Goal: Task Accomplishment & Management: Manage account settings

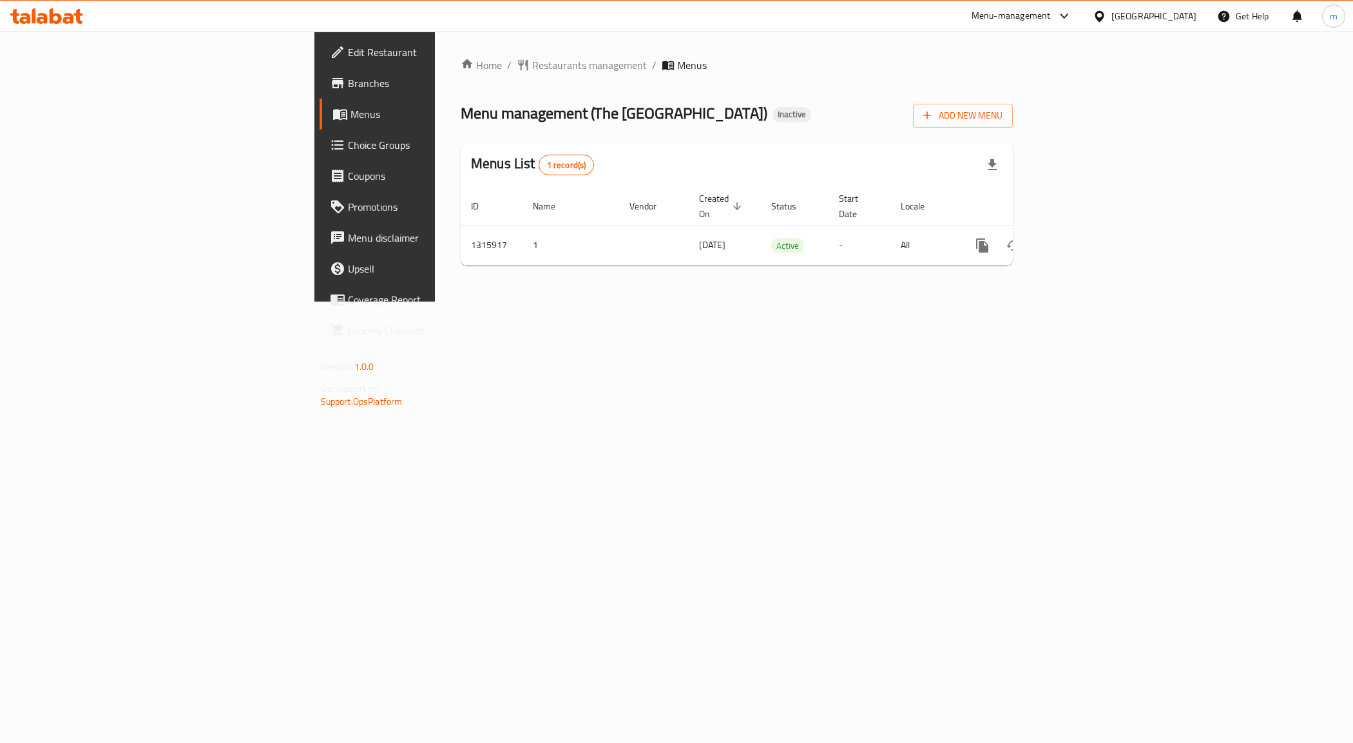
click at [348, 84] on span "Branches" at bounding box center [439, 82] width 182 height 15
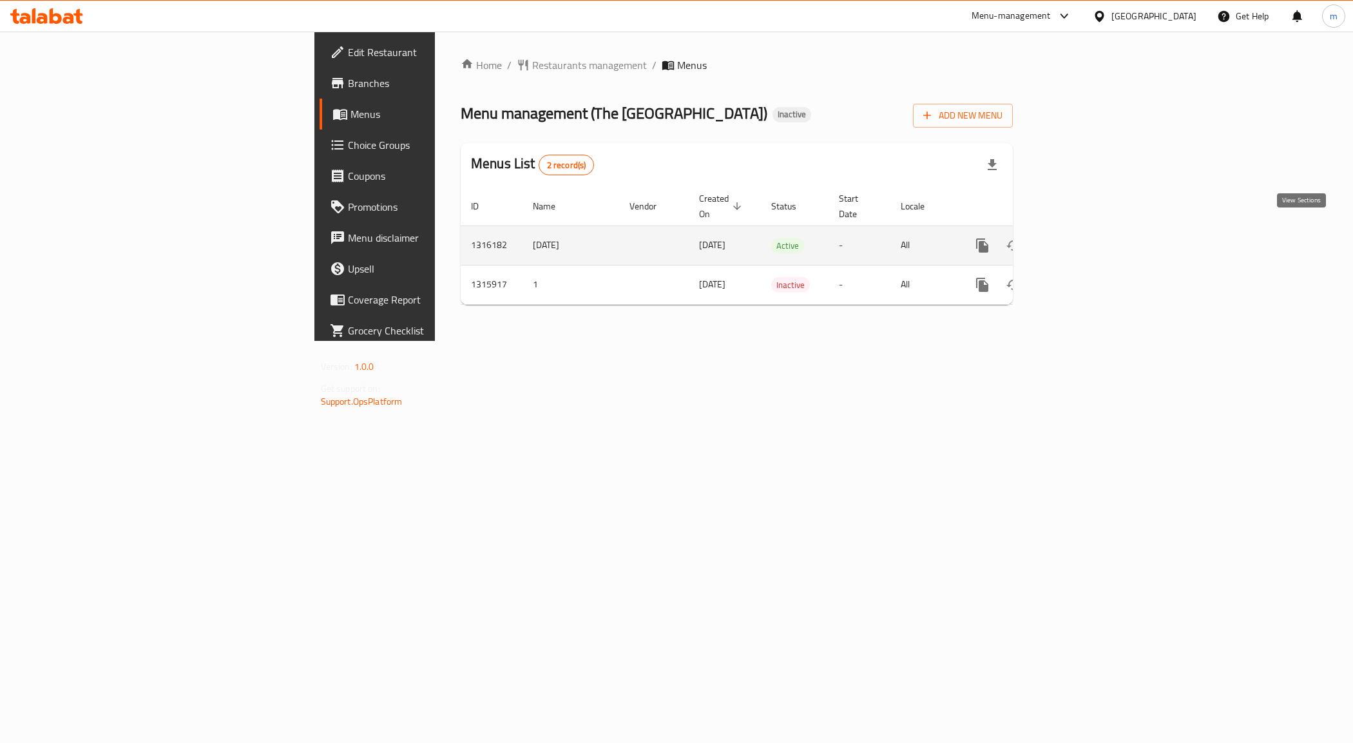
click at [1081, 240] on icon "enhanced table" at bounding box center [1075, 246] width 12 height 12
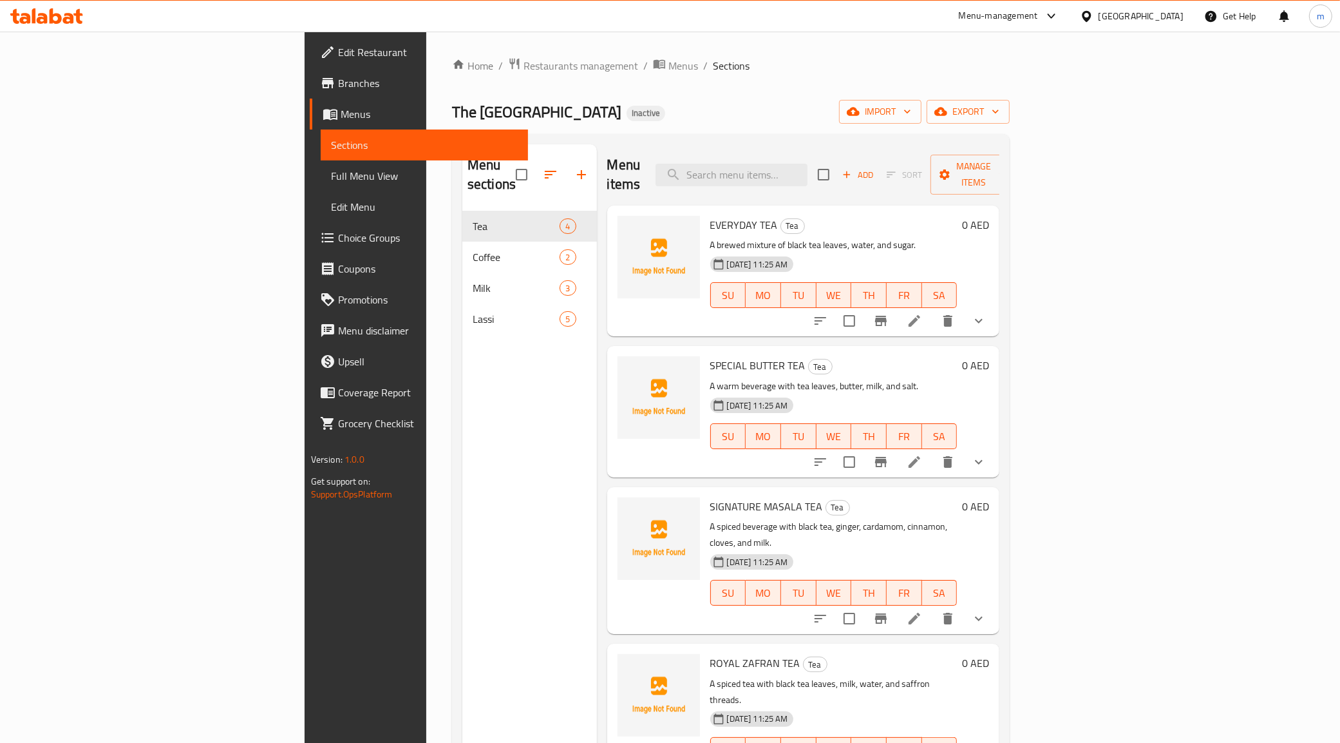
click at [707, 149] on div "Menu items Add Sort Manage items" at bounding box center [803, 174] width 393 height 61
click at [911, 110] on span "import" at bounding box center [881, 112] width 62 height 16
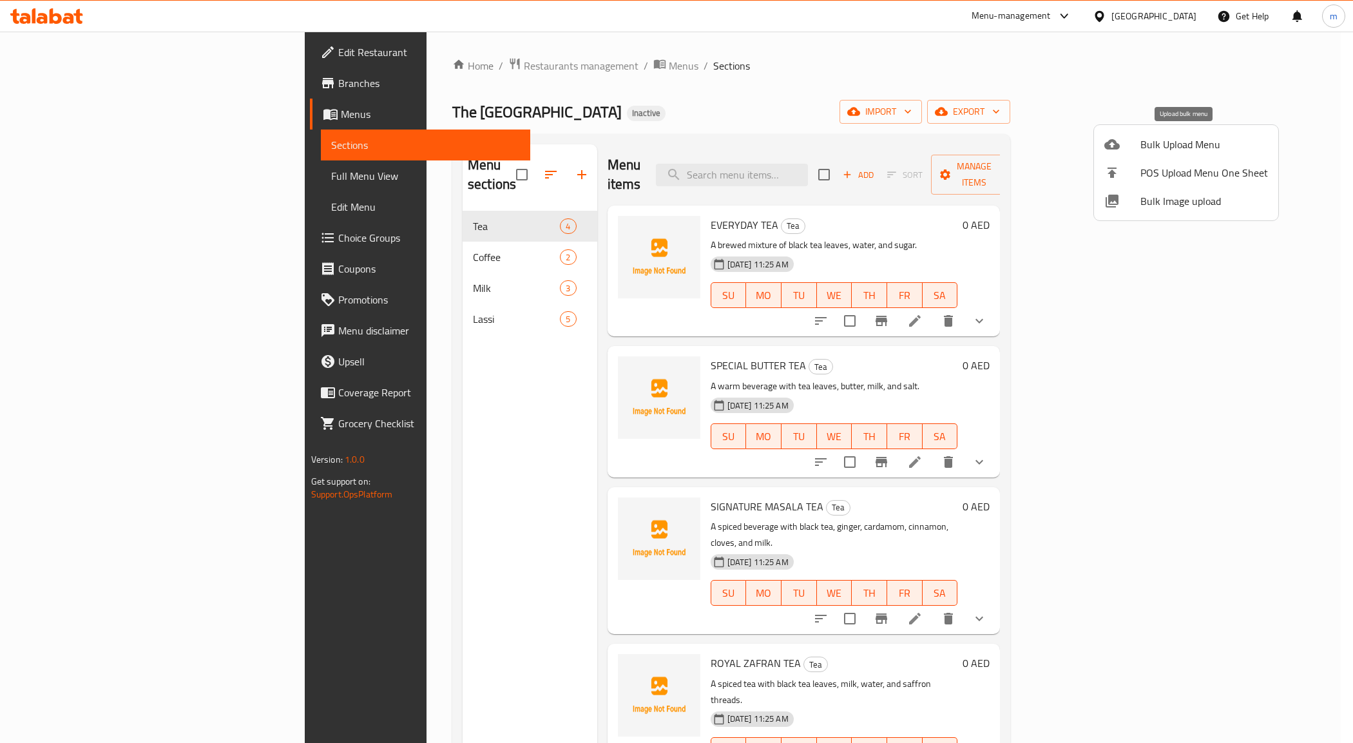
click at [1187, 146] on span "Bulk Upload Menu" at bounding box center [1204, 144] width 128 height 15
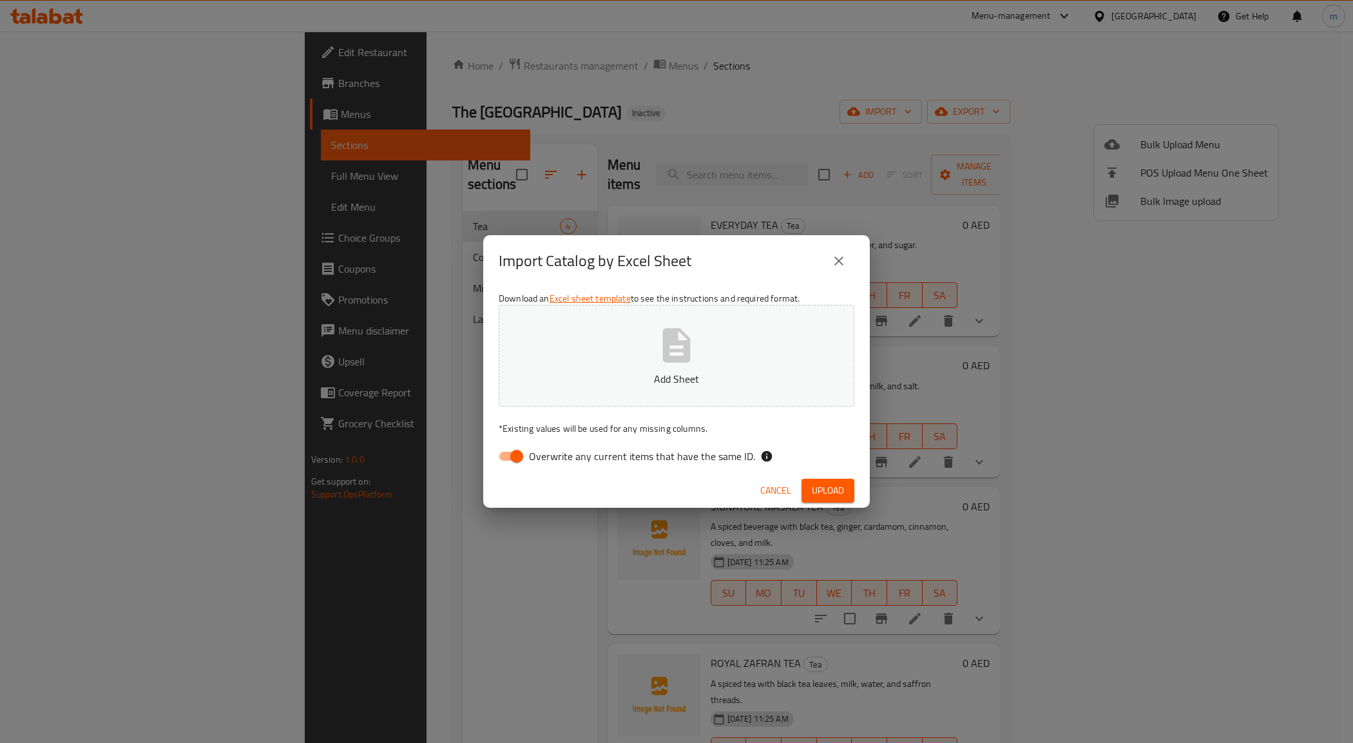
click at [508, 458] on input "Overwrite any current items that have the same ID." at bounding box center [516, 456] width 73 height 24
checkbox input "false"
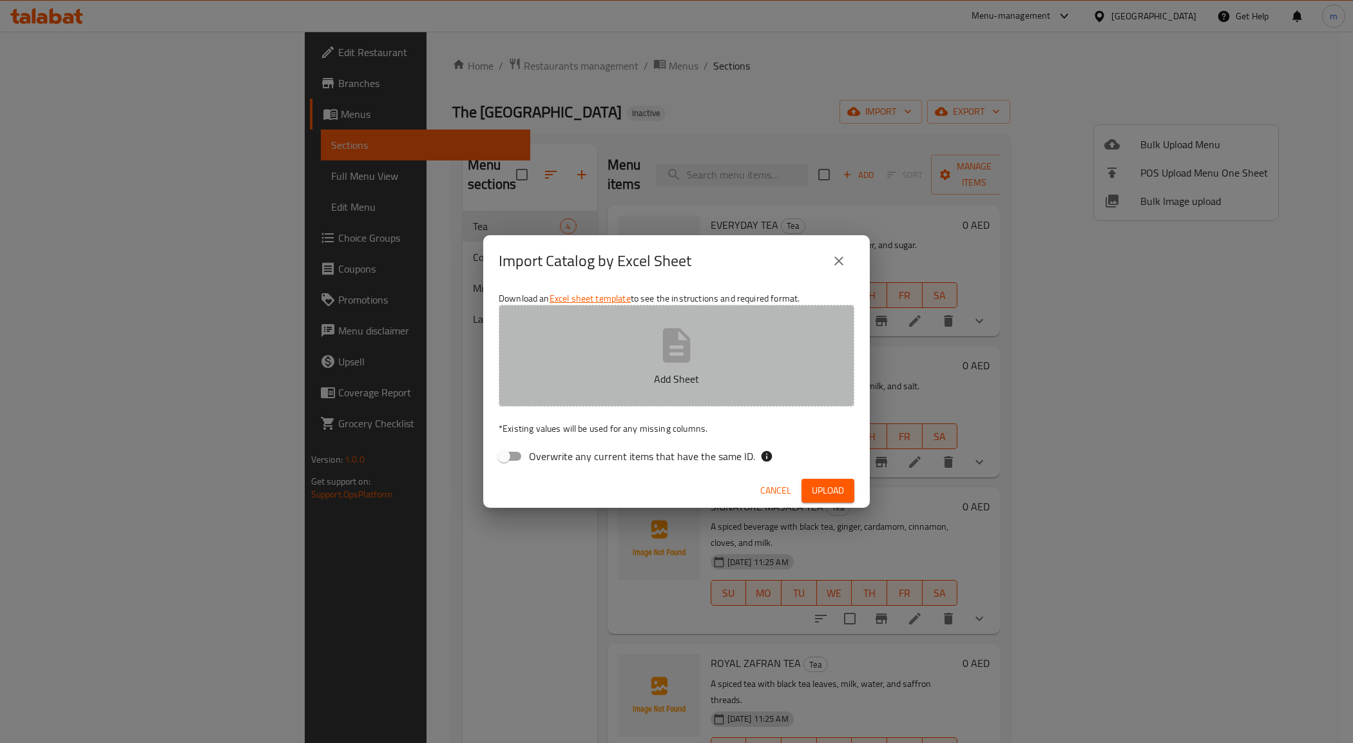
click at [641, 364] on button "Add Sheet" at bounding box center [677, 356] width 356 height 102
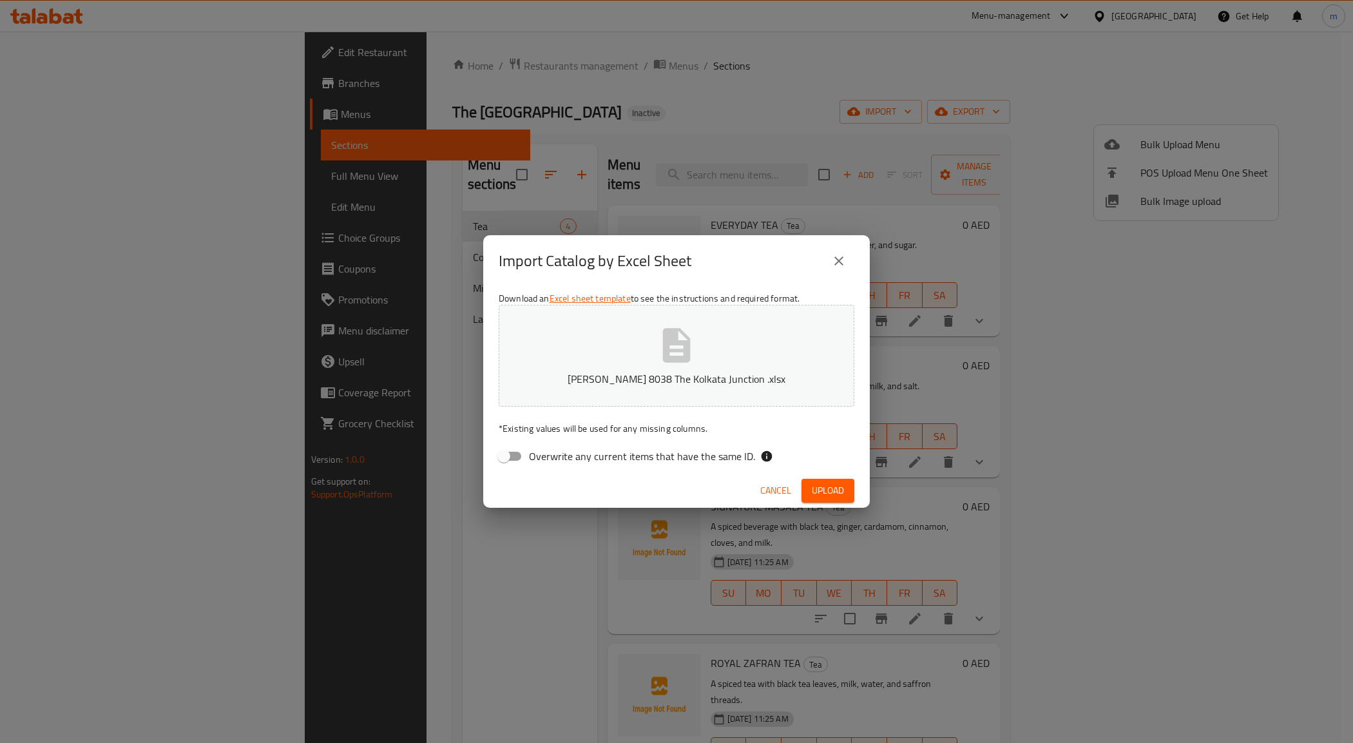
click at [839, 488] on span "Upload" at bounding box center [828, 490] width 32 height 16
click at [819, 484] on span "Upload" at bounding box center [828, 490] width 32 height 16
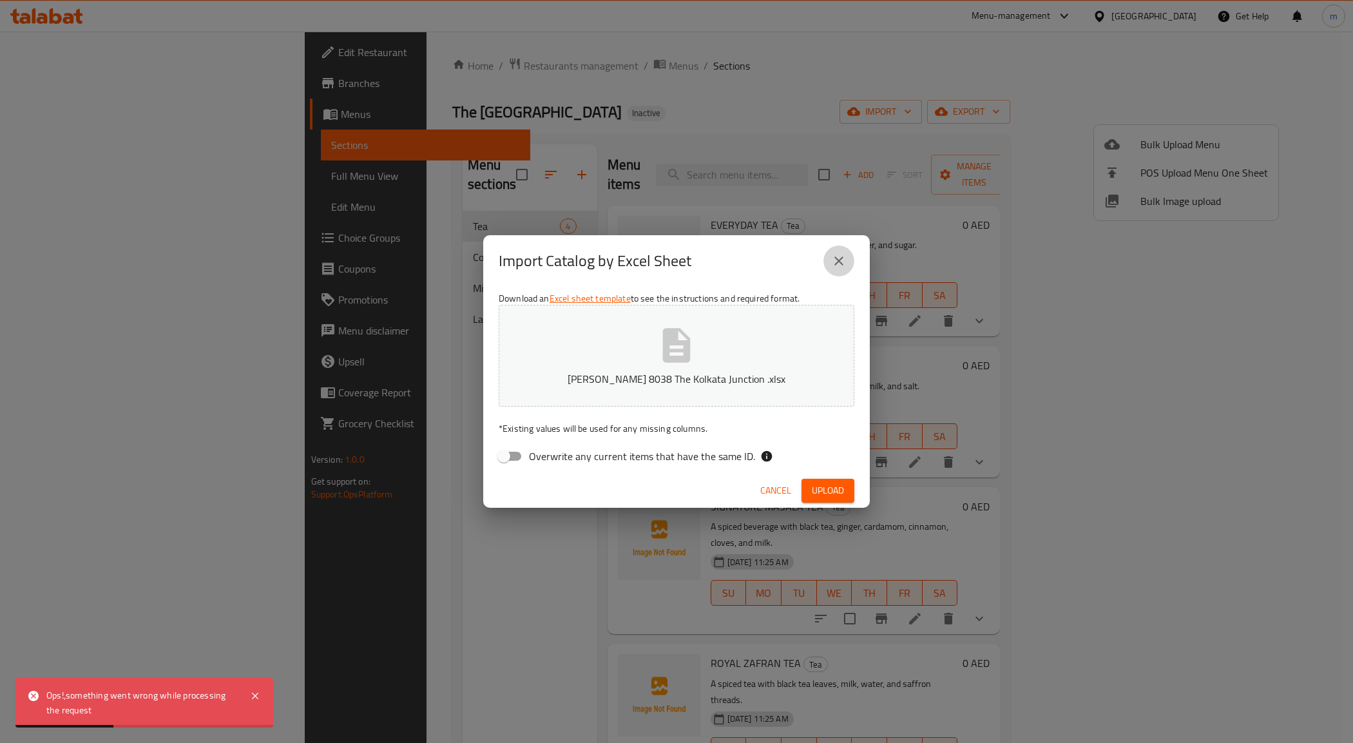
click at [832, 265] on icon "close" at bounding box center [838, 260] width 15 height 15
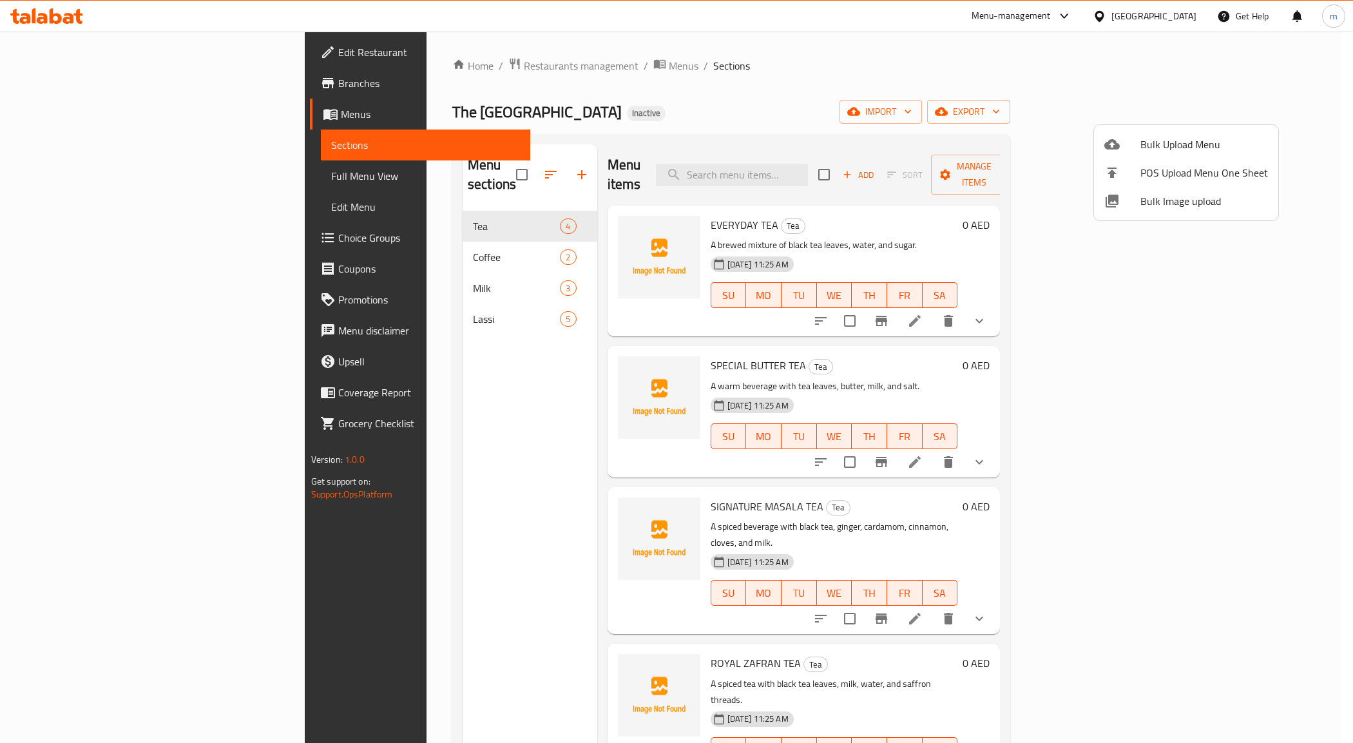
click at [999, 169] on div at bounding box center [676, 371] width 1353 height 743
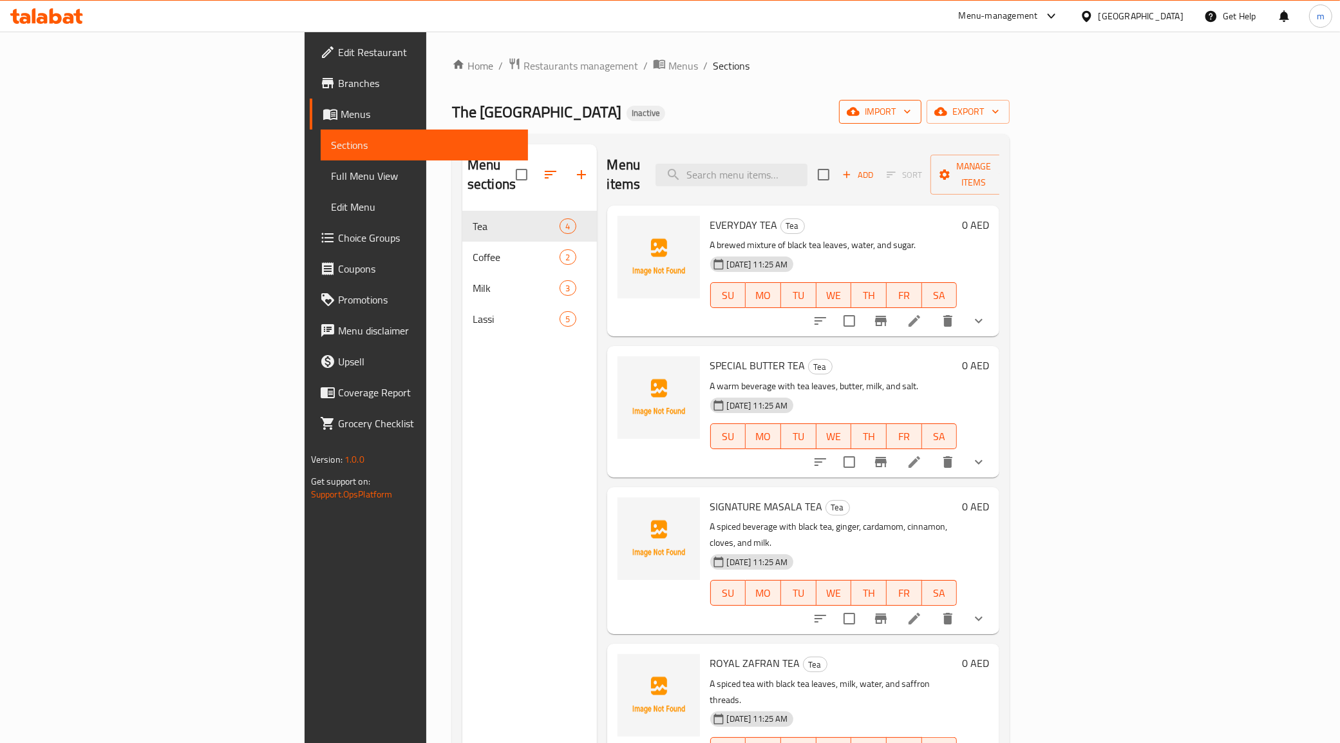
click at [911, 119] on span "import" at bounding box center [881, 112] width 62 height 16
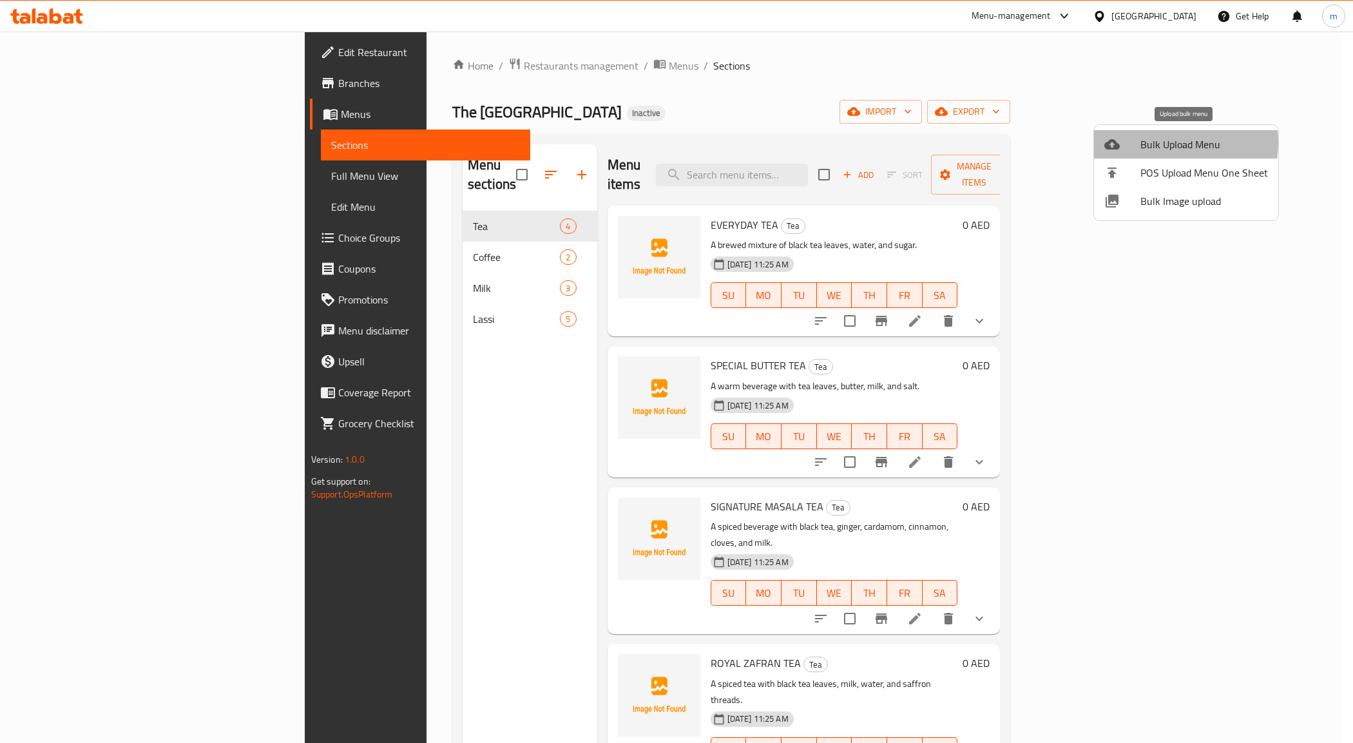
click at [1157, 142] on span "Bulk Upload Menu" at bounding box center [1204, 144] width 128 height 15
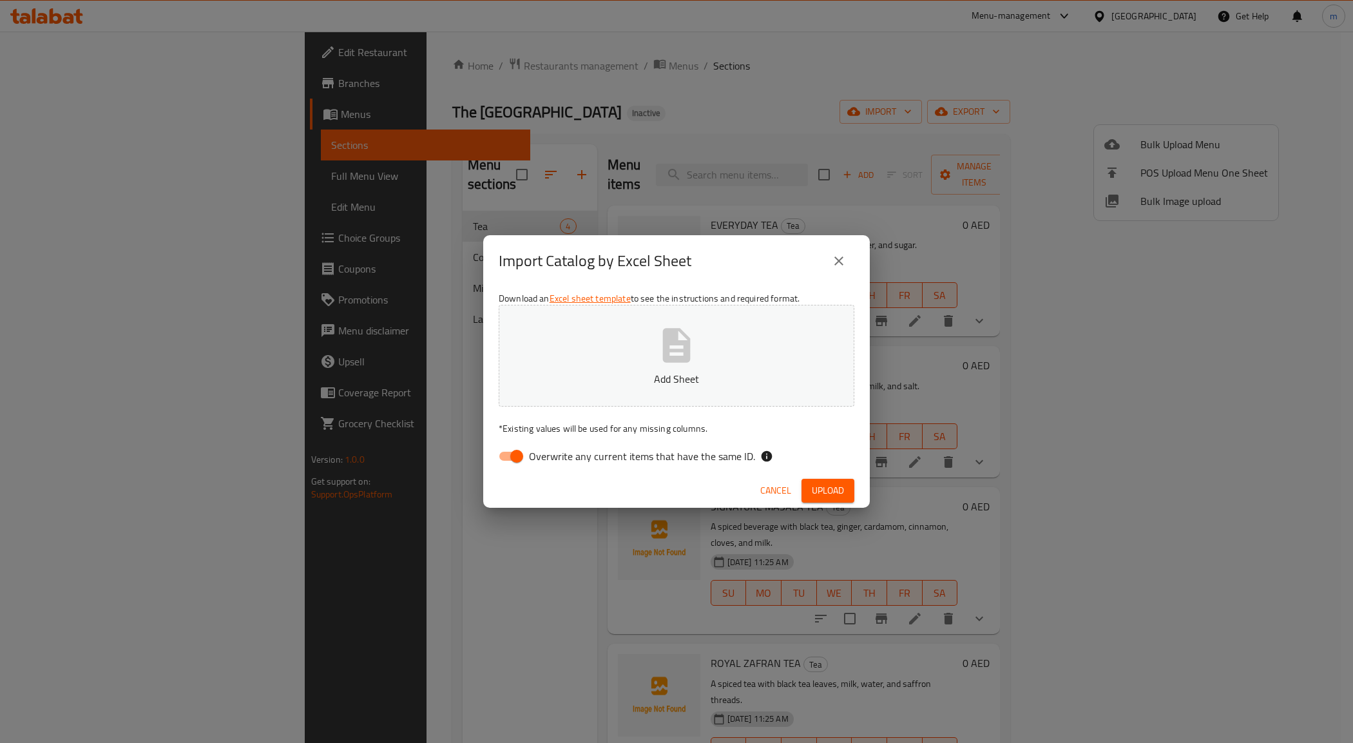
drag, startPoint x: 506, startPoint y: 452, endPoint x: 528, endPoint y: 412, distance: 45.3
click at [506, 452] on input "Overwrite any current items that have the same ID." at bounding box center [516, 456] width 73 height 24
checkbox input "false"
click at [543, 374] on p "Add Sheet" at bounding box center [676, 378] width 316 height 15
click at [817, 491] on span "Upload" at bounding box center [828, 490] width 32 height 16
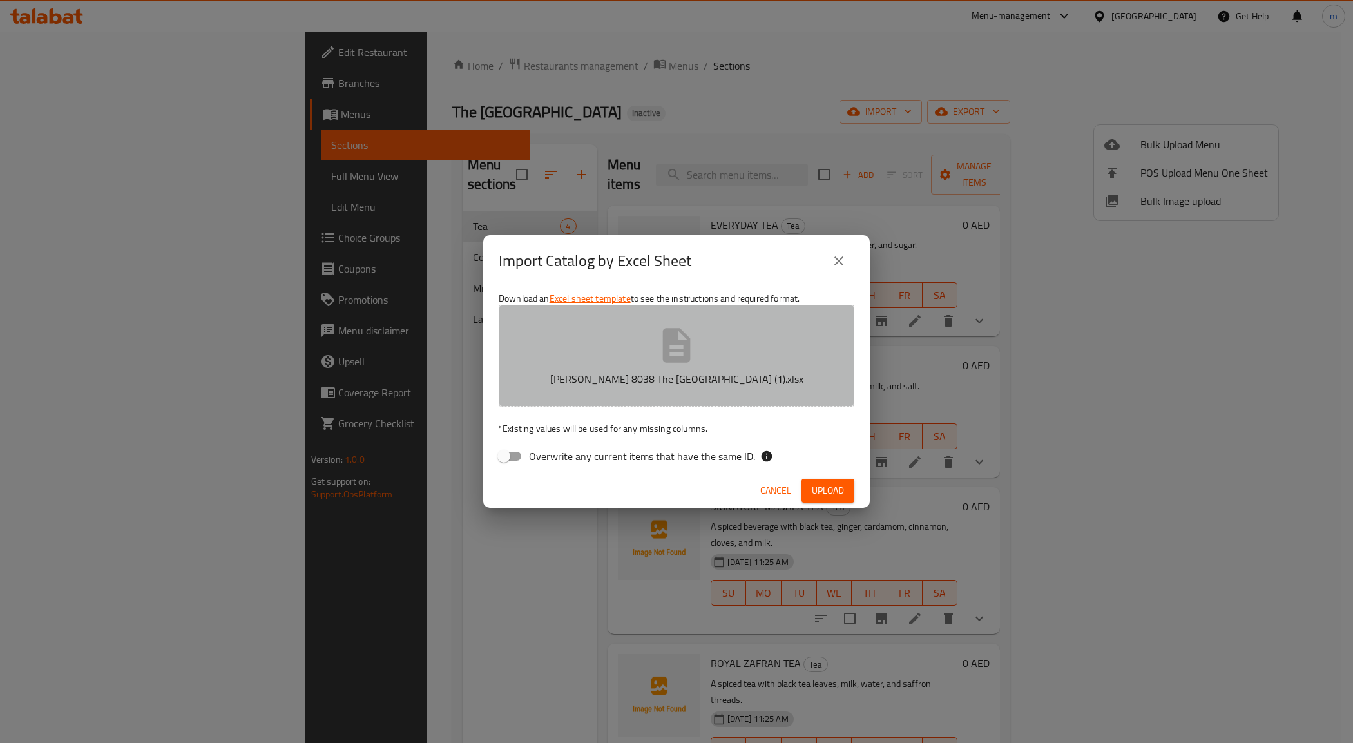
click at [684, 358] on icon "button" at bounding box center [677, 345] width 28 height 34
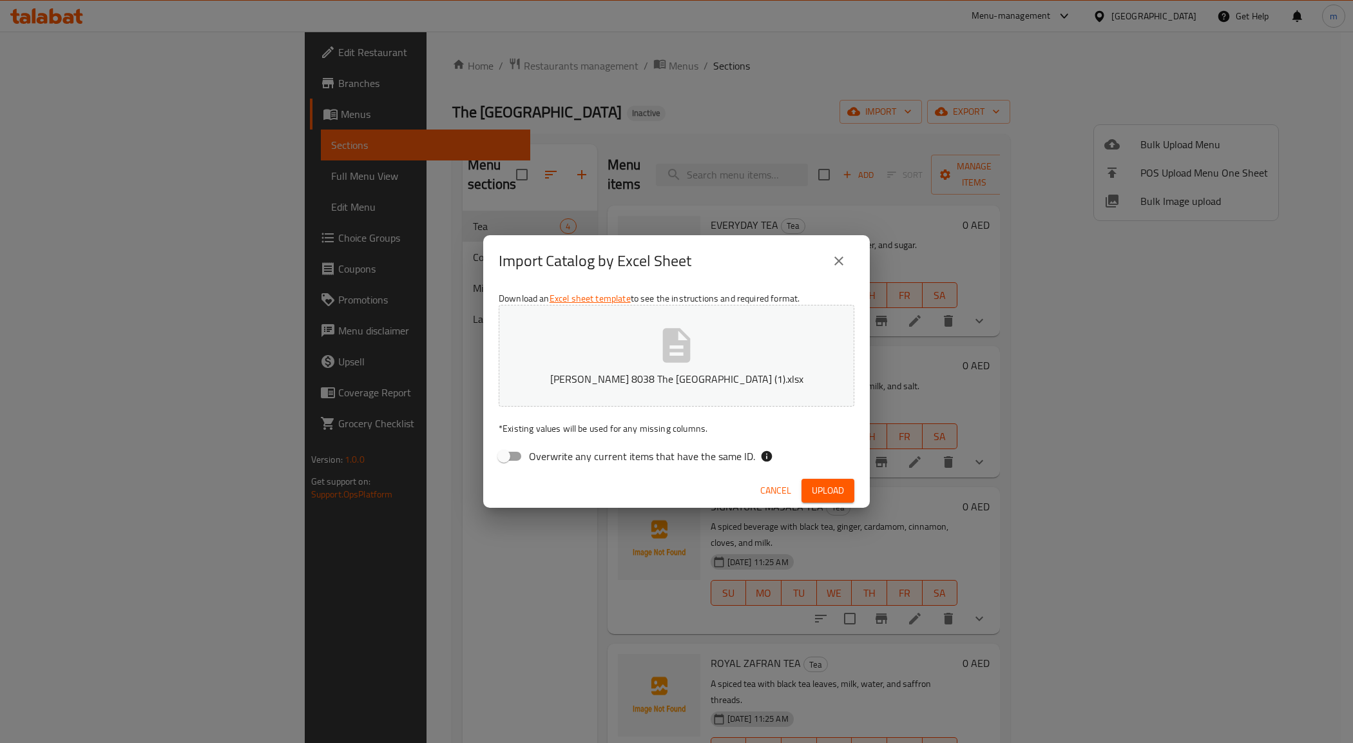
click at [832, 255] on icon "close" at bounding box center [838, 260] width 15 height 15
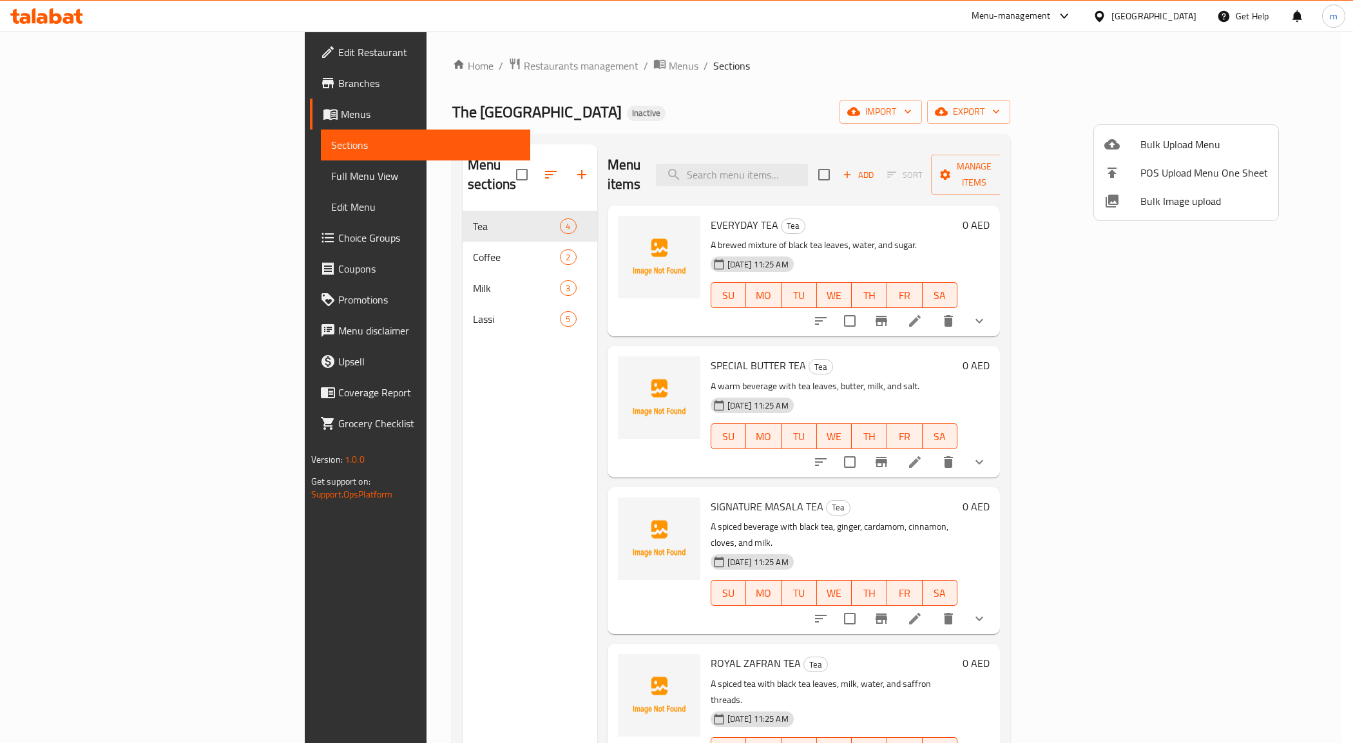
click at [939, 129] on div at bounding box center [676, 371] width 1353 height 743
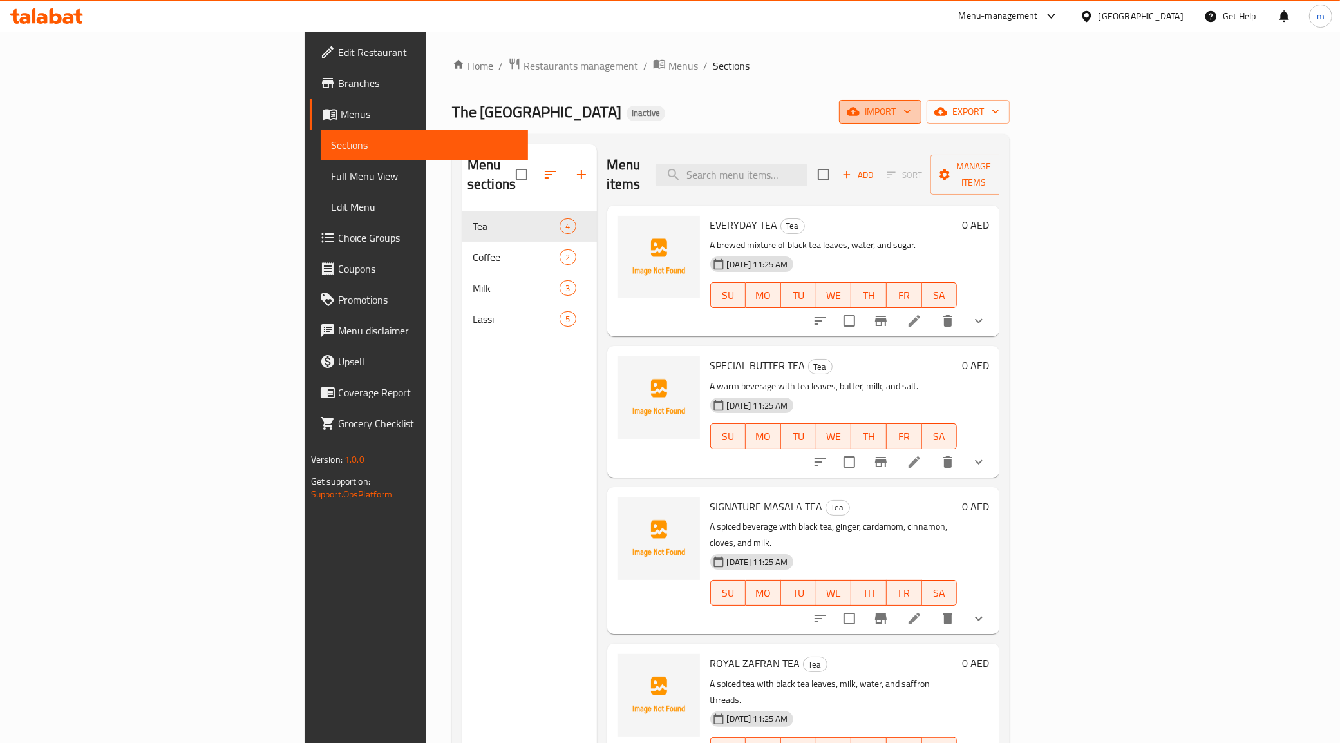
click at [922, 120] on button "import" at bounding box center [880, 112] width 82 height 24
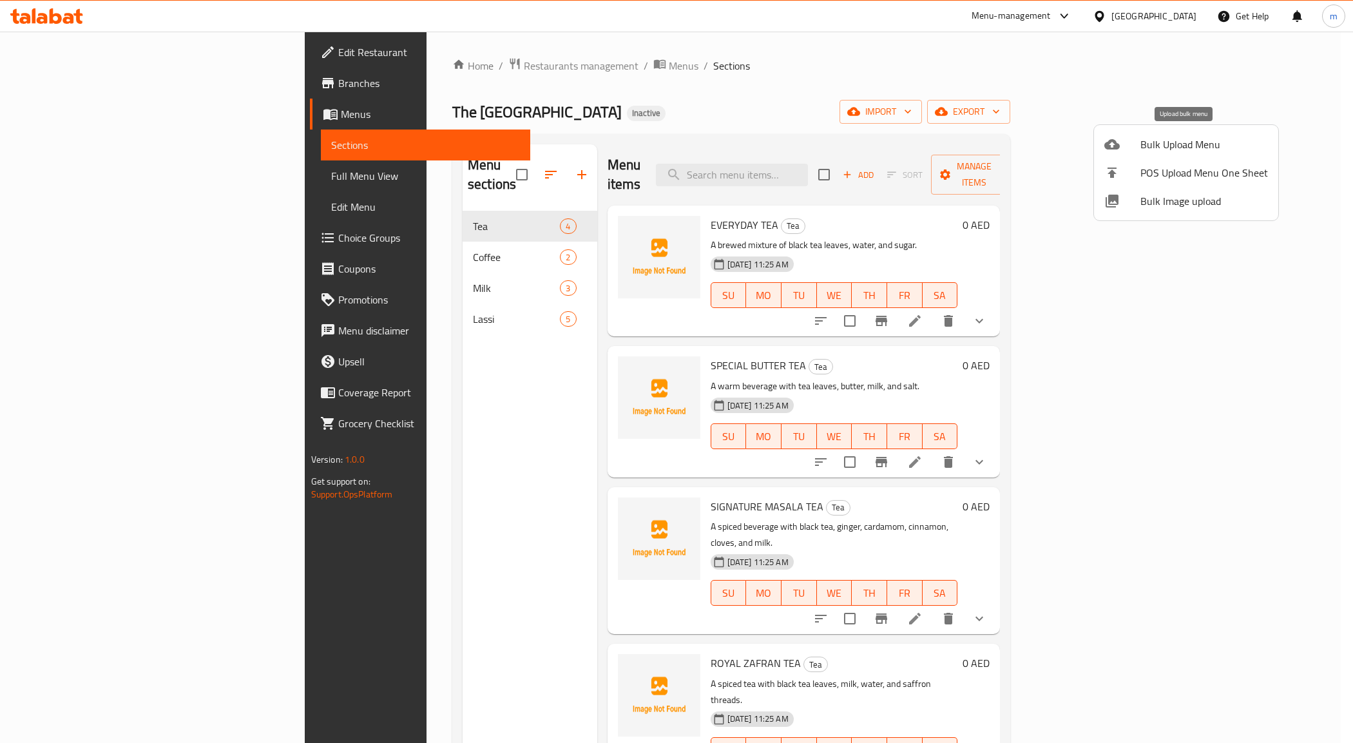
click at [1161, 137] on span "Bulk Upload Menu" at bounding box center [1204, 144] width 128 height 15
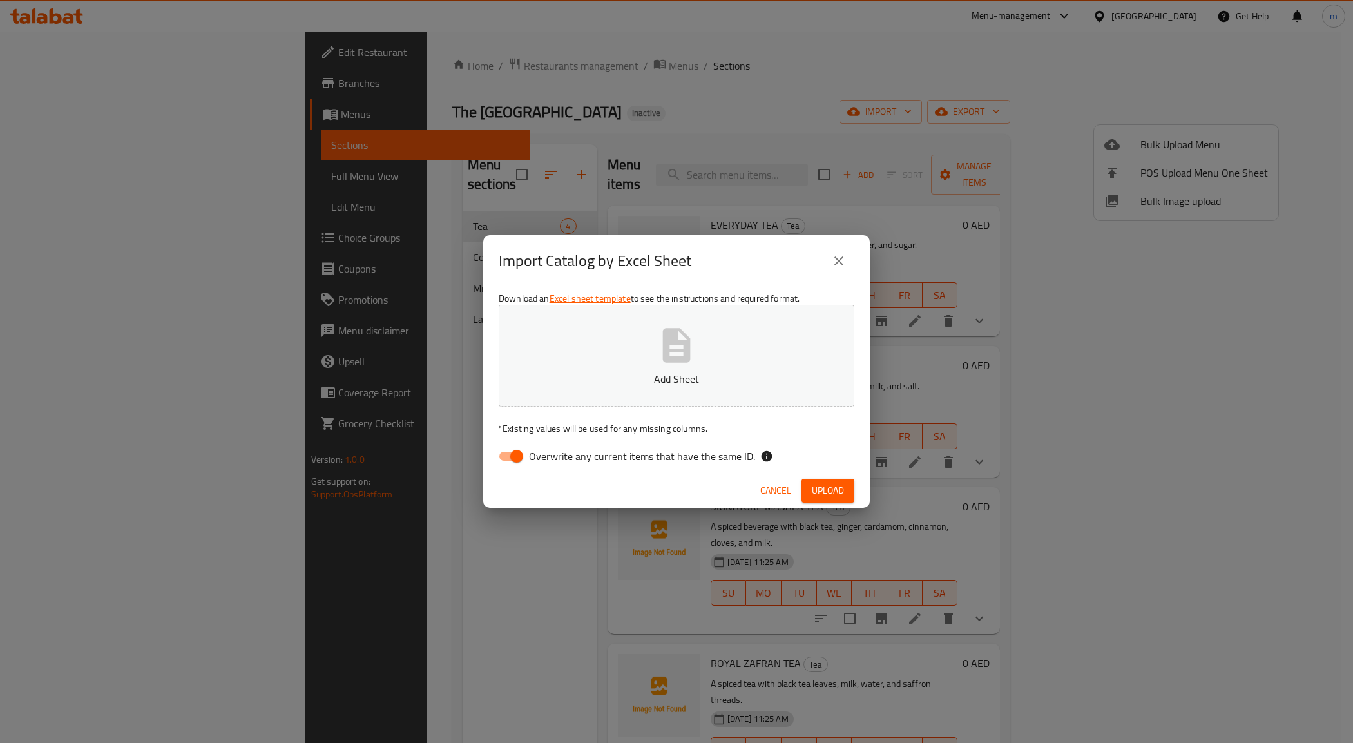
drag, startPoint x: 523, startPoint y: 464, endPoint x: 535, endPoint y: 464, distance: 12.3
click at [522, 464] on input "Overwrite any current items that have the same ID." at bounding box center [516, 456] width 73 height 24
checkbox input "false"
drag, startPoint x: 813, startPoint y: 491, endPoint x: 835, endPoint y: 483, distance: 23.8
click at [812, 491] on span "Upload" at bounding box center [828, 490] width 32 height 16
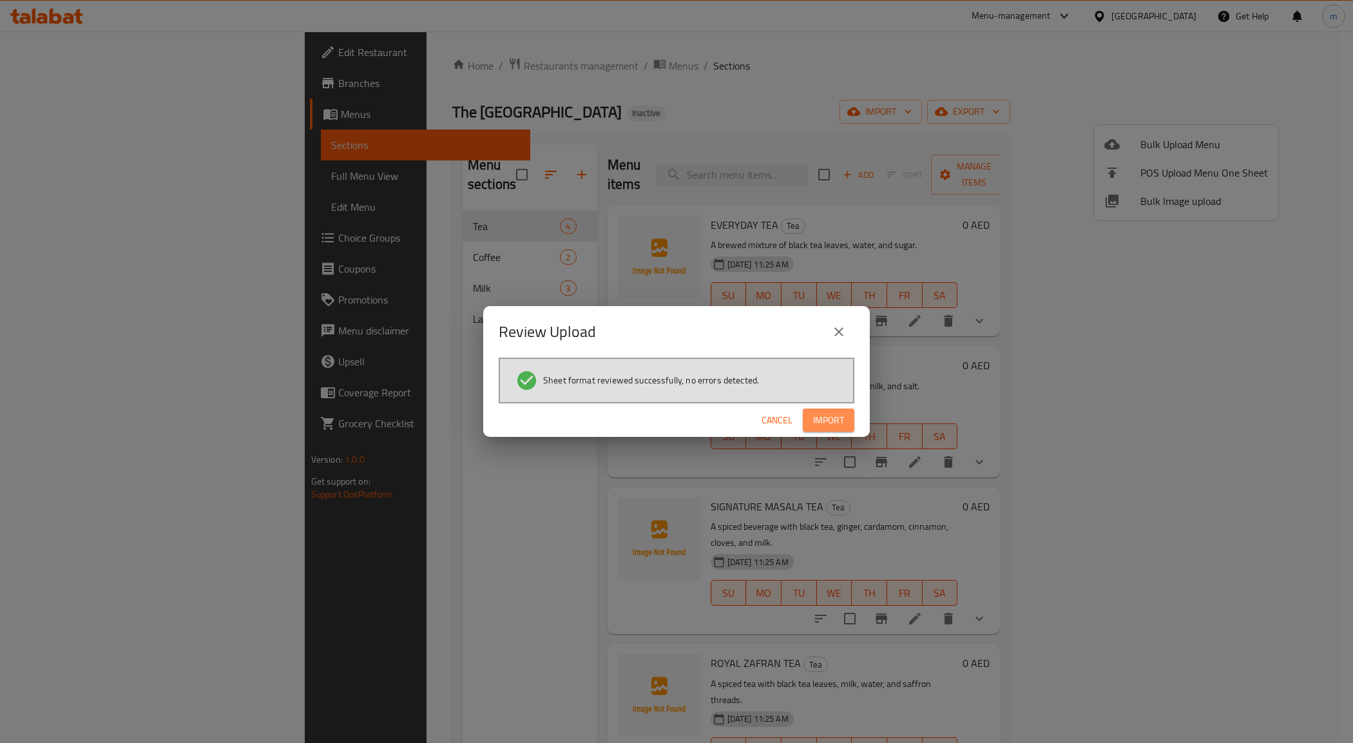
click at [830, 422] on span "Import" at bounding box center [828, 420] width 31 height 16
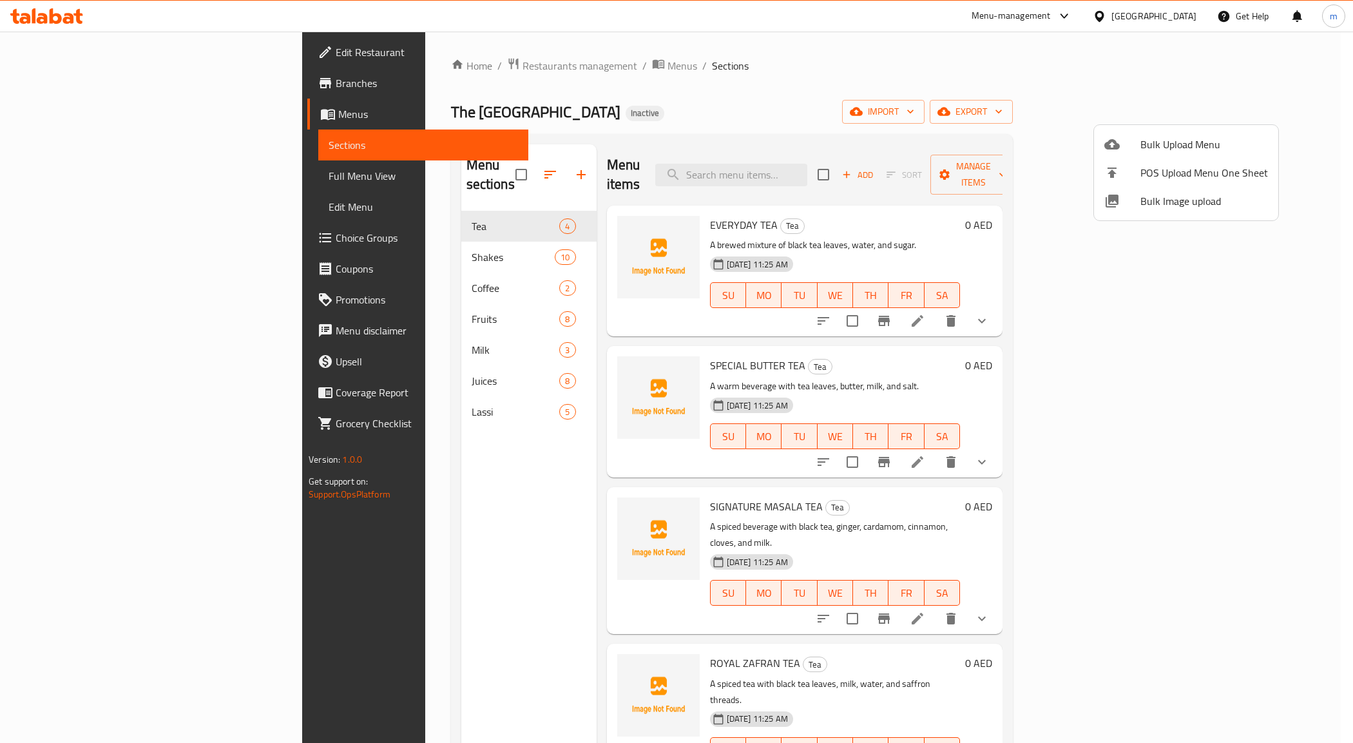
click at [423, 509] on div at bounding box center [676, 371] width 1353 height 743
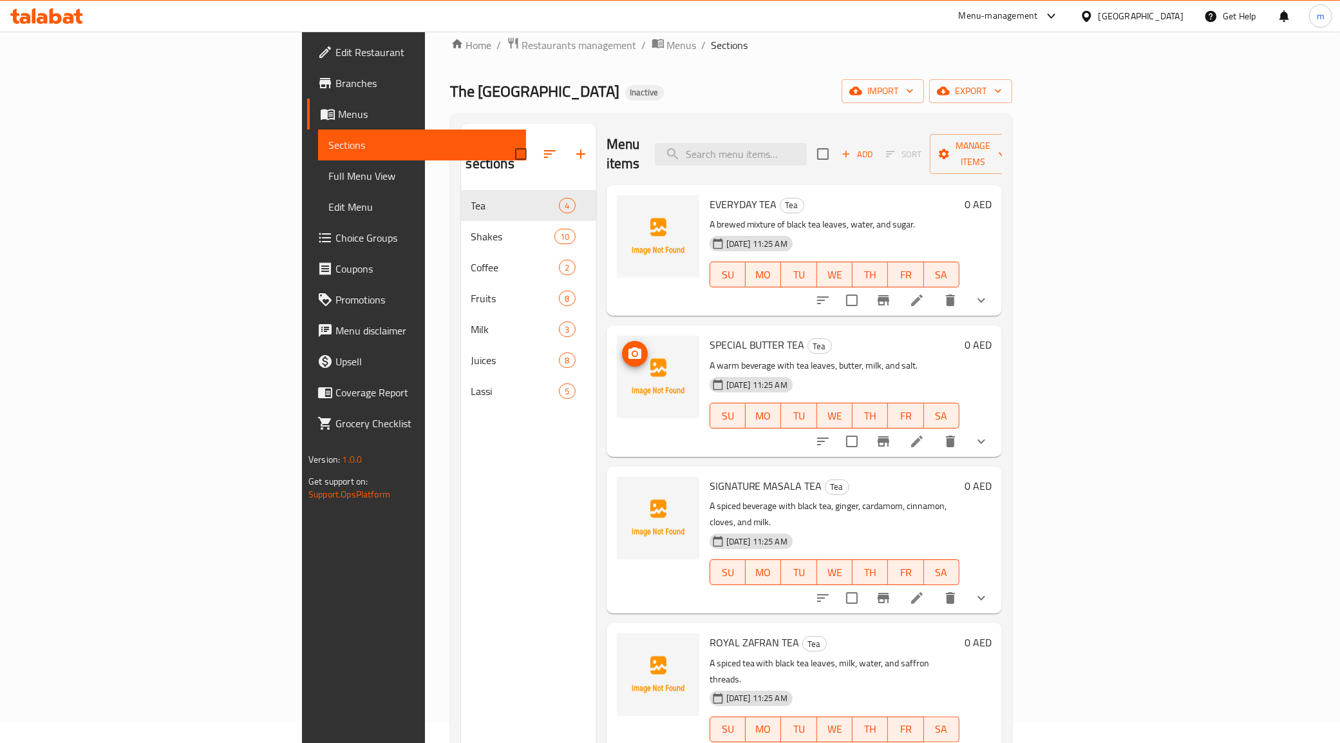
scroll to position [20, 0]
click at [328, 174] on span "Full Menu View" at bounding box center [421, 175] width 187 height 15
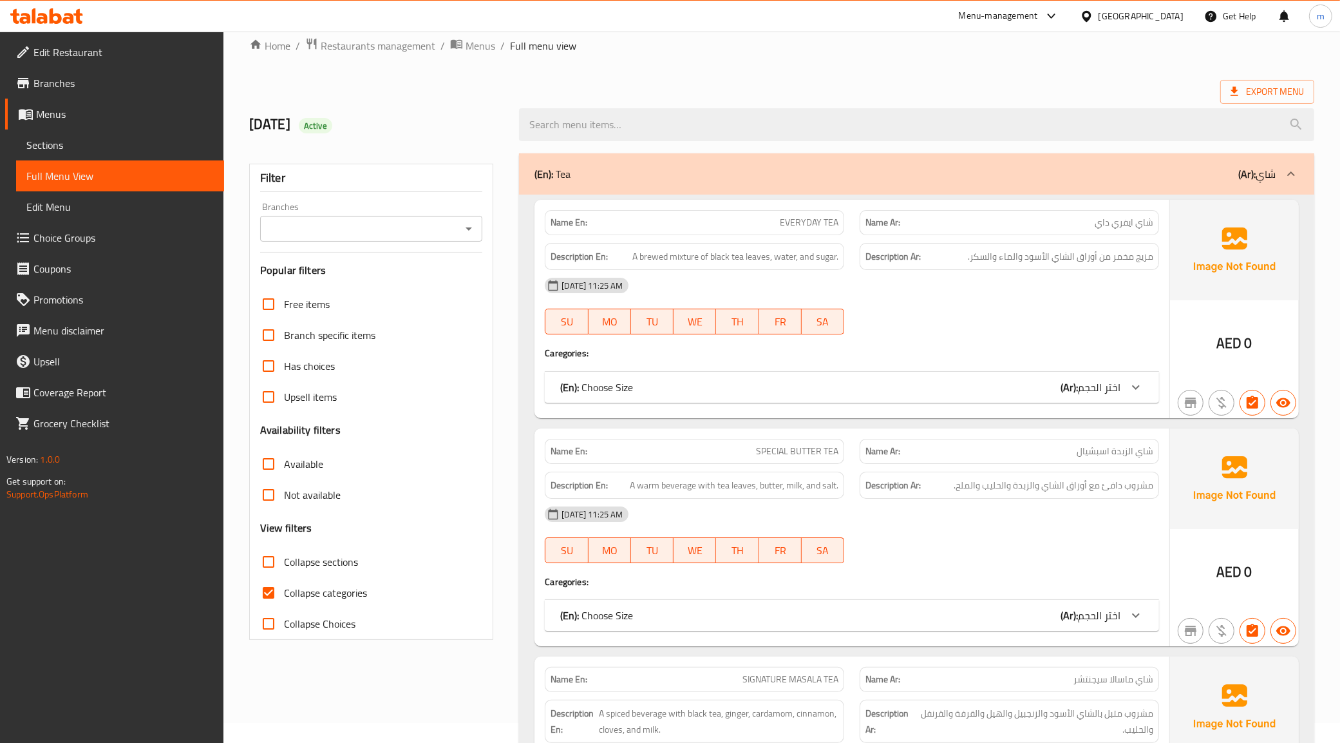
click at [622, 164] on div "(En): Tea (Ar): شاي" at bounding box center [916, 173] width 795 height 41
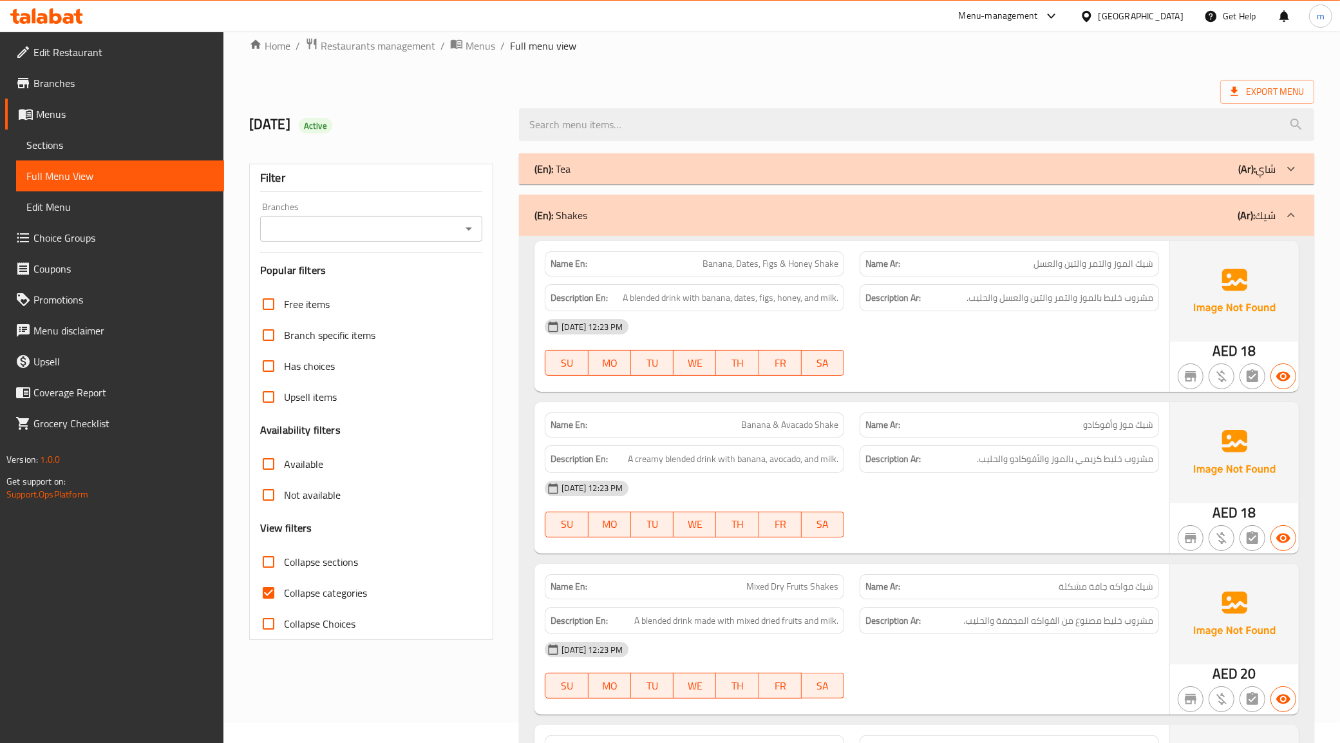
click at [675, 205] on div "(En): Shakes (Ar): شيك" at bounding box center [916, 215] width 795 height 41
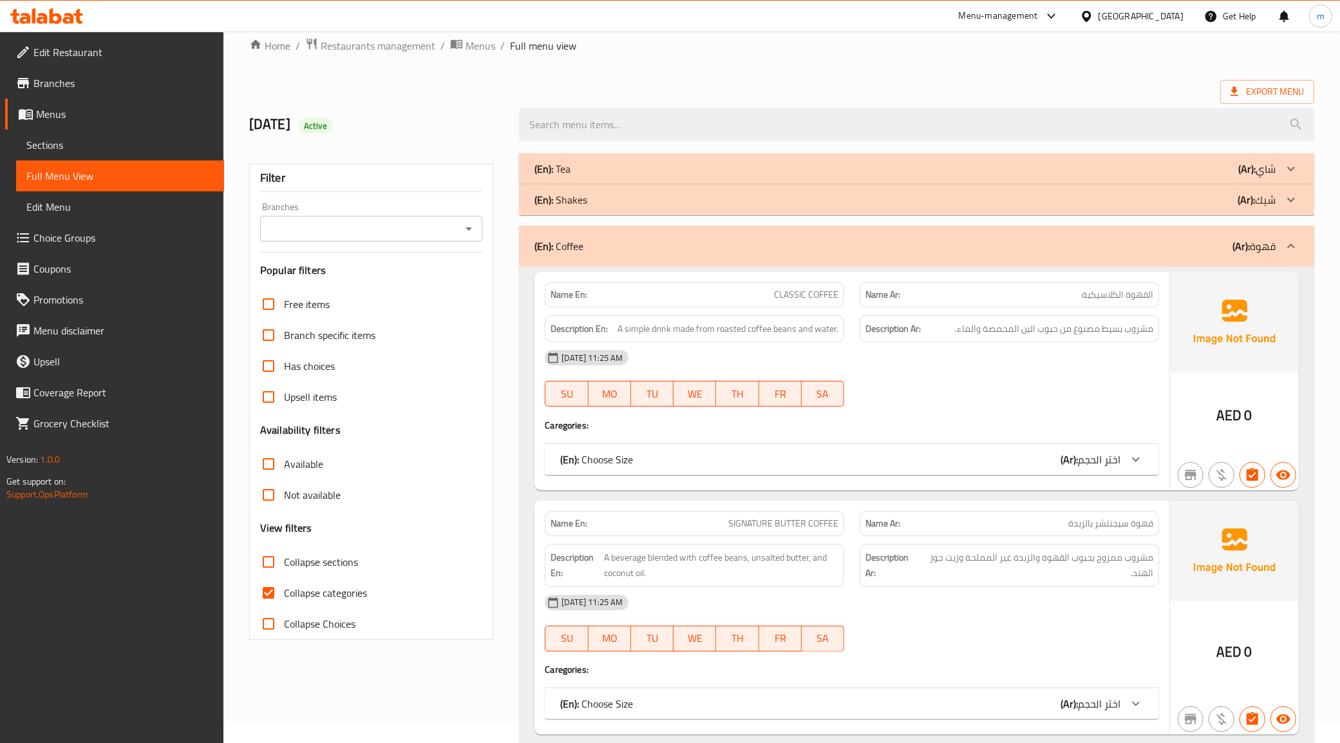
click at [661, 200] on div "(En): Shakes (Ar): شيك" at bounding box center [905, 199] width 741 height 15
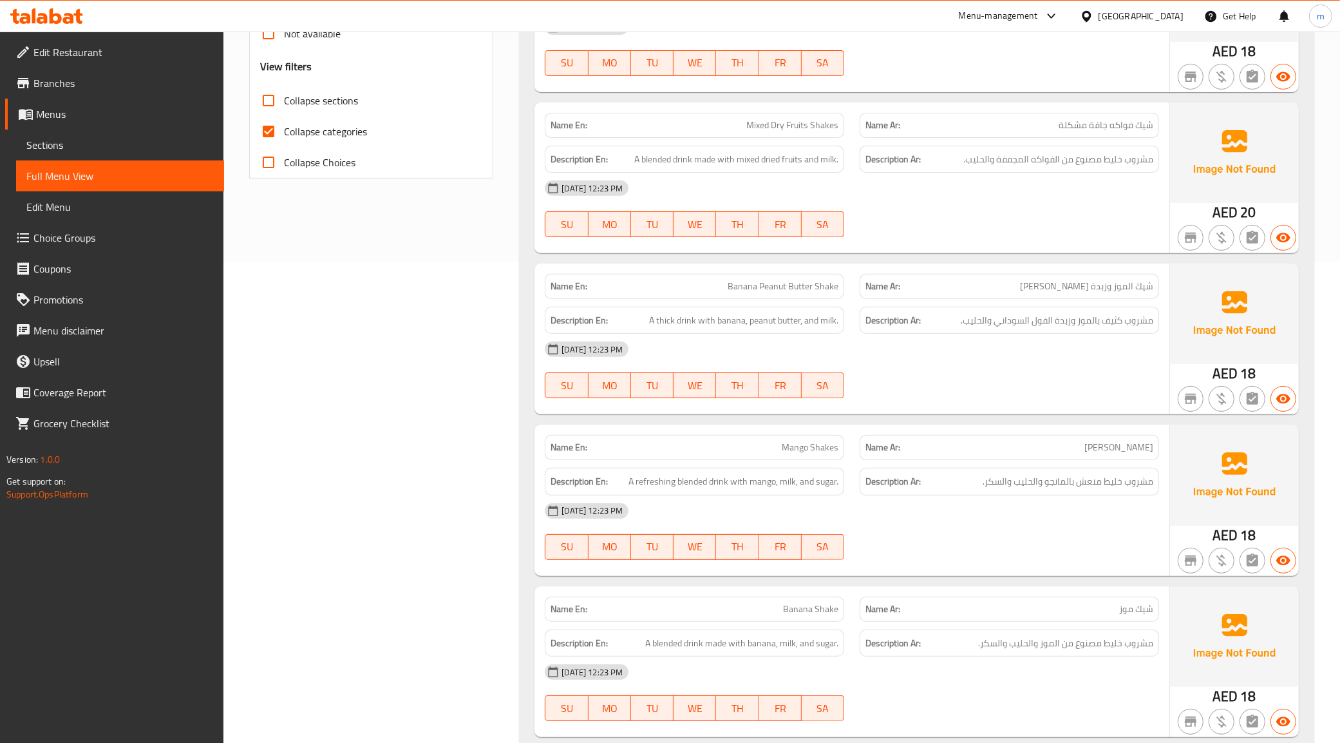
scroll to position [423, 0]
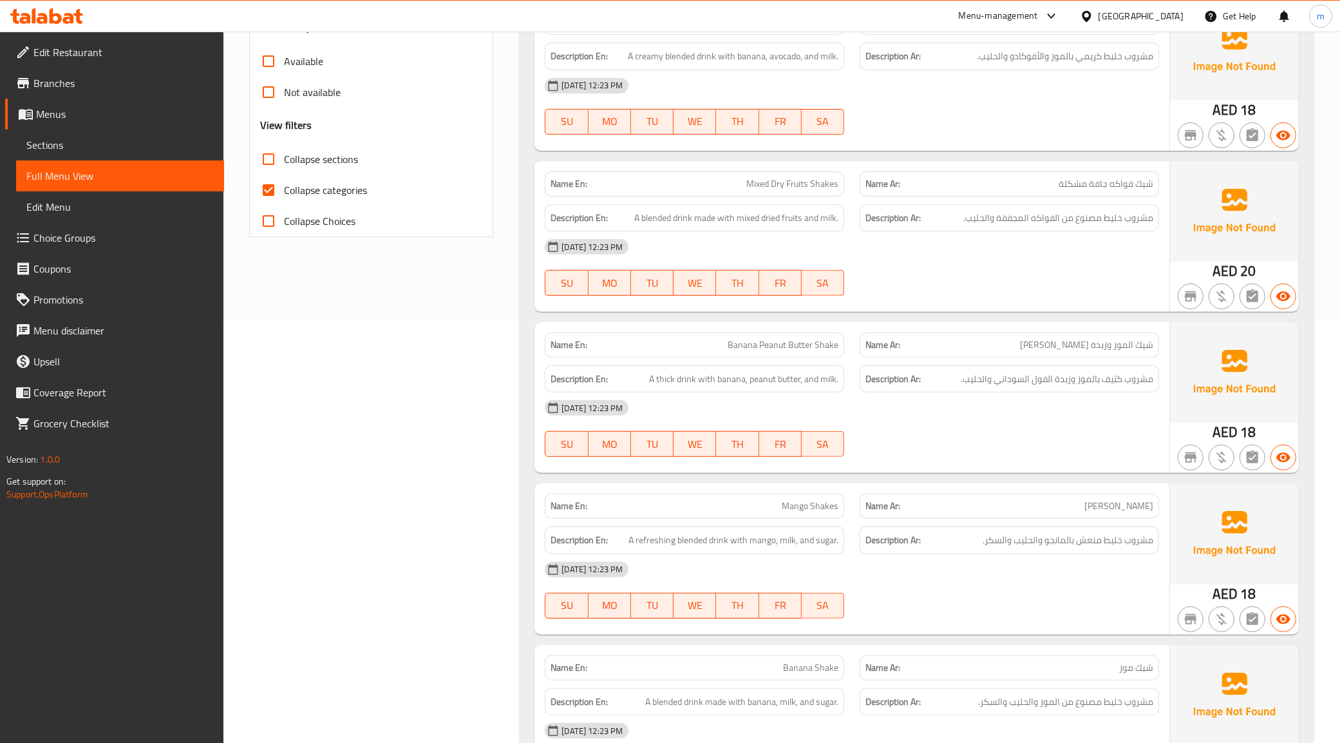
click at [271, 192] on input "Collapse categories" at bounding box center [268, 190] width 31 height 31
checkbox input "false"
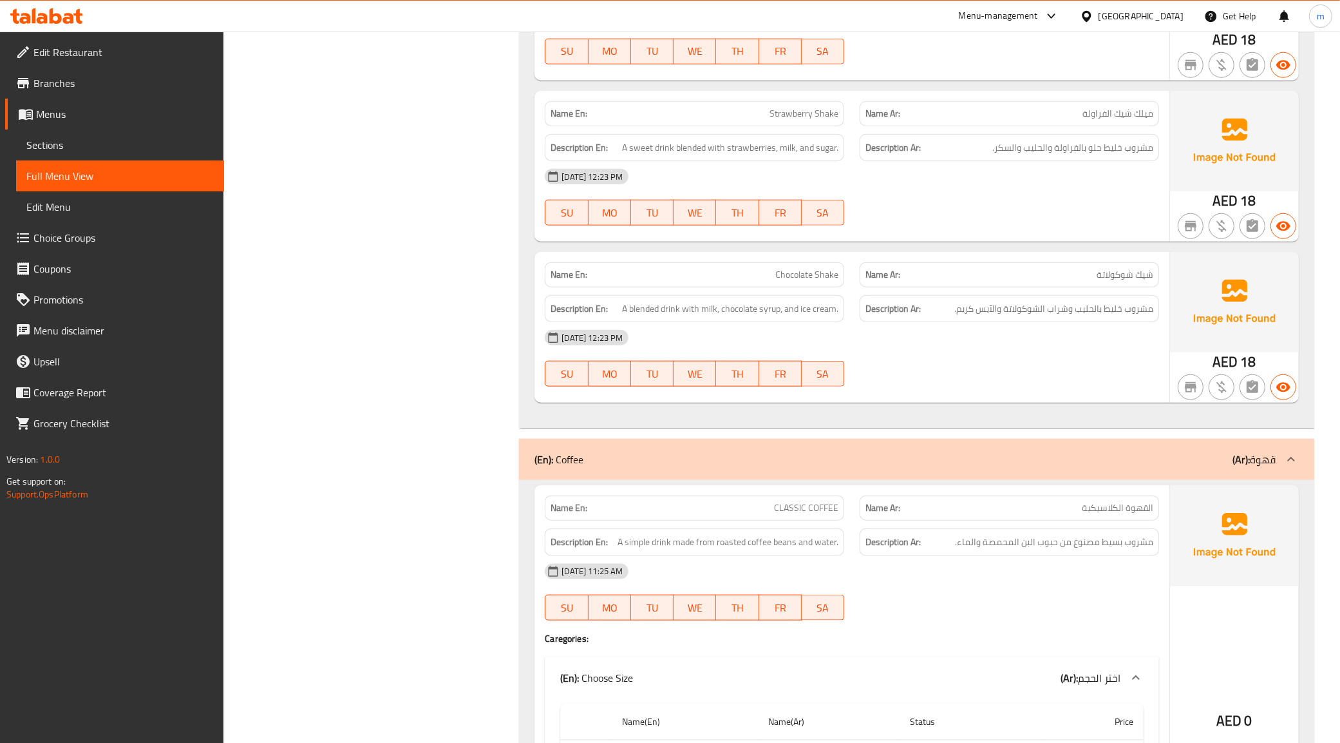
scroll to position [1630, 0]
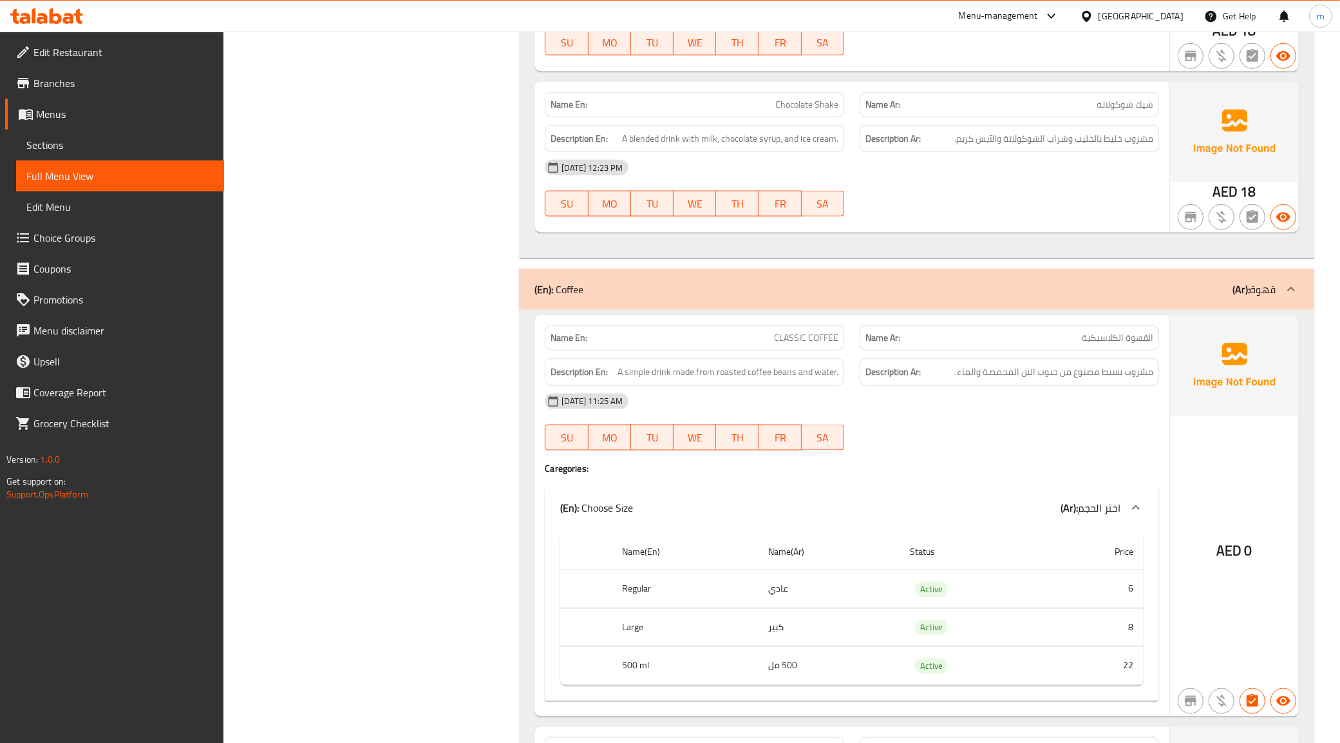
click at [674, 290] on div "(En): Coffee (Ar): قهوة" at bounding box center [905, 288] width 741 height 15
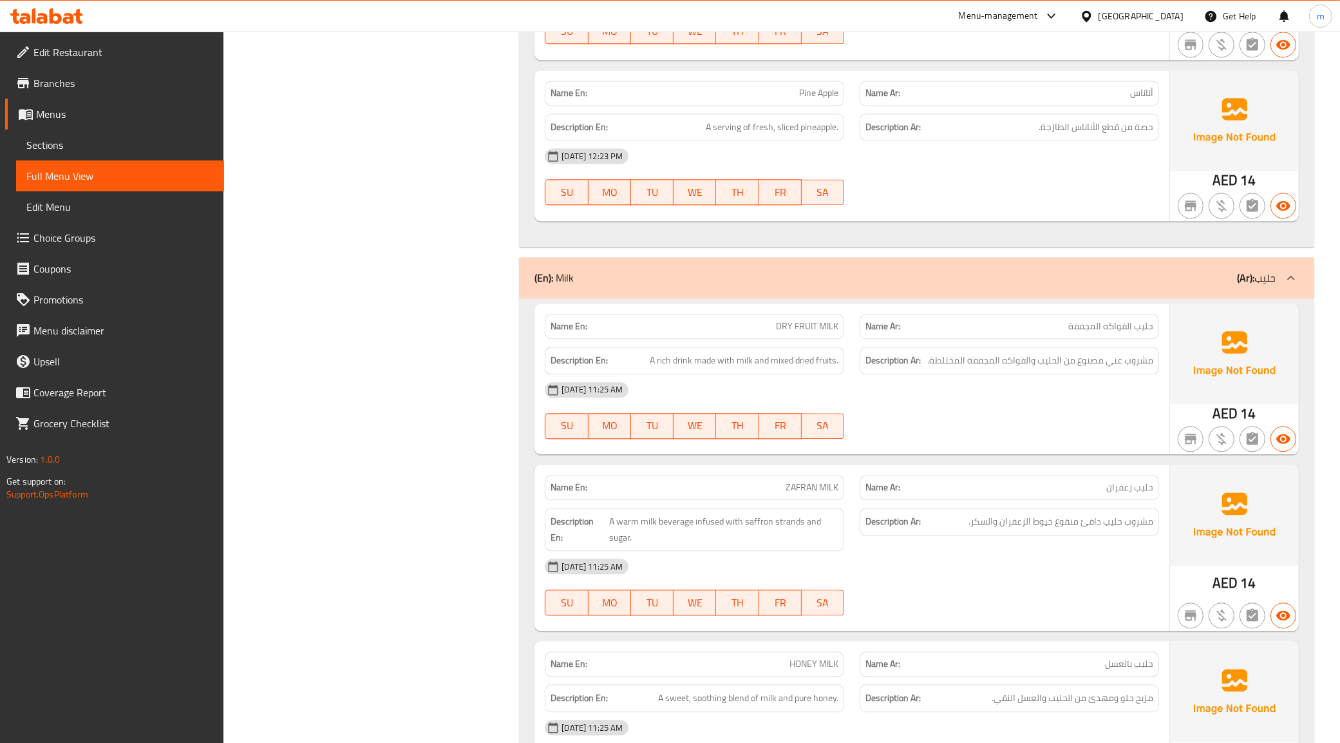
scroll to position [3240, 0]
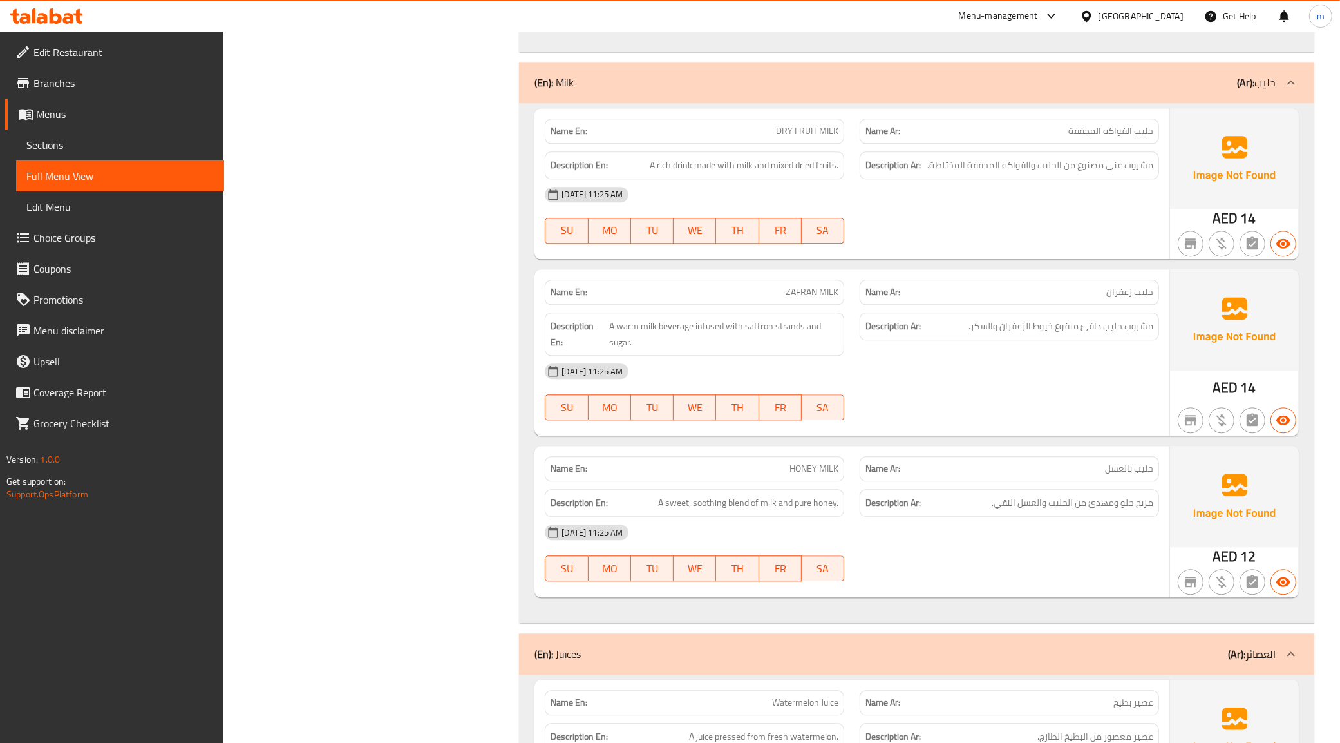
click at [665, 647] on div "(En): Juices (Ar): العصائر" at bounding box center [905, 653] width 741 height 15
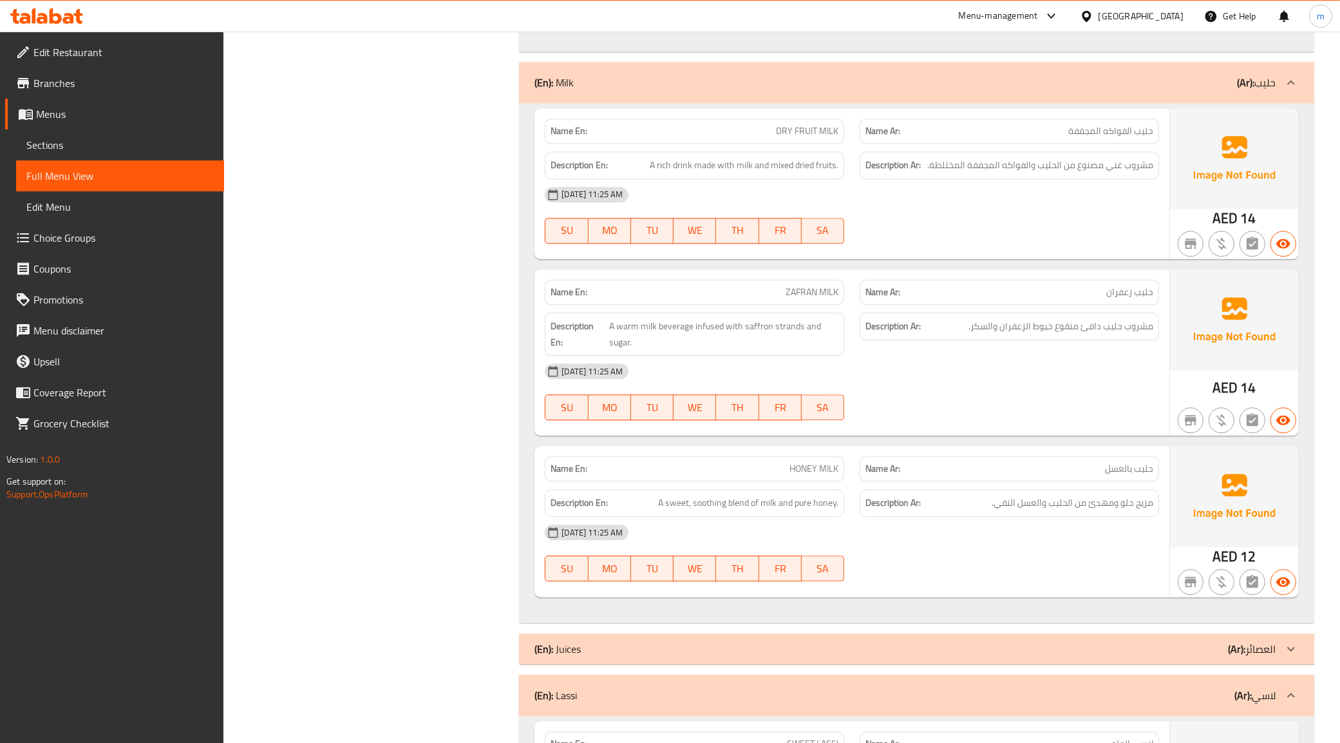
click at [618, 644] on div "(En): Juices (Ar): العصائر" at bounding box center [905, 648] width 741 height 15
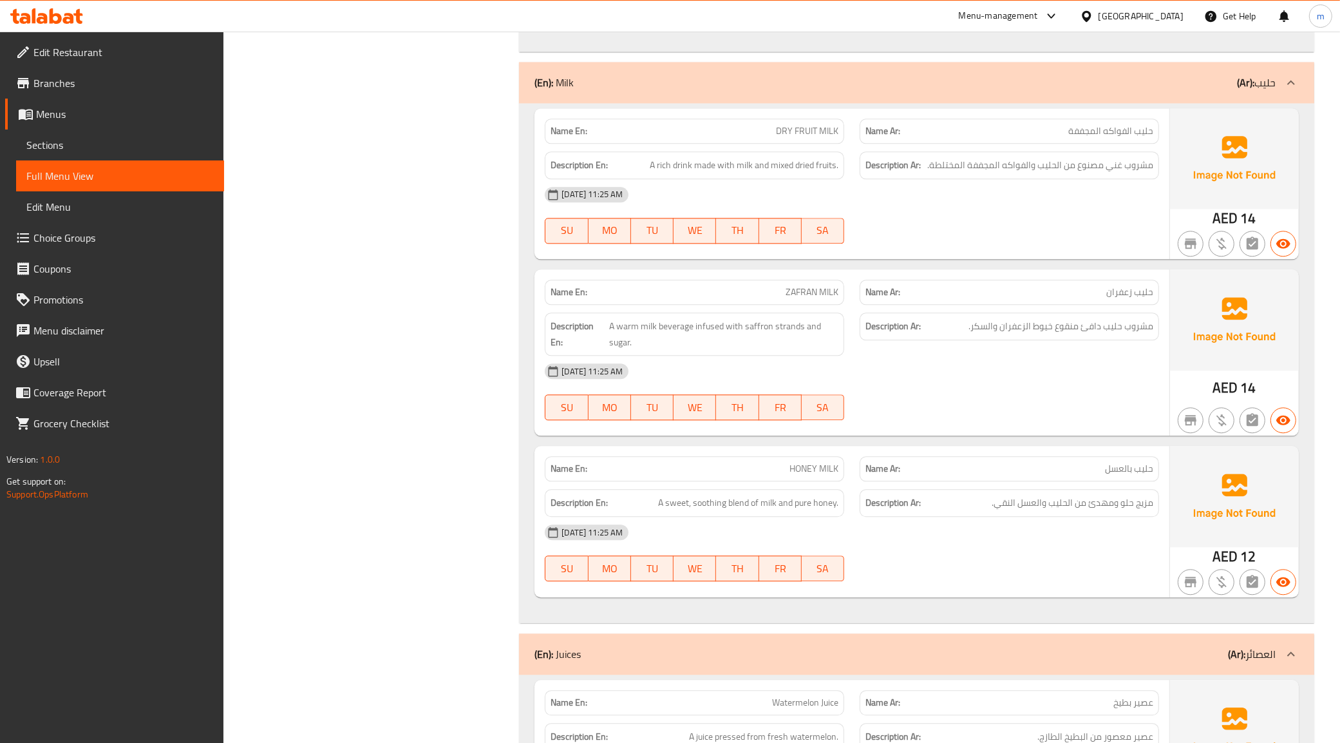
click at [630, 88] on div "(En): Milk (Ar): حليب" at bounding box center [905, 82] width 741 height 15
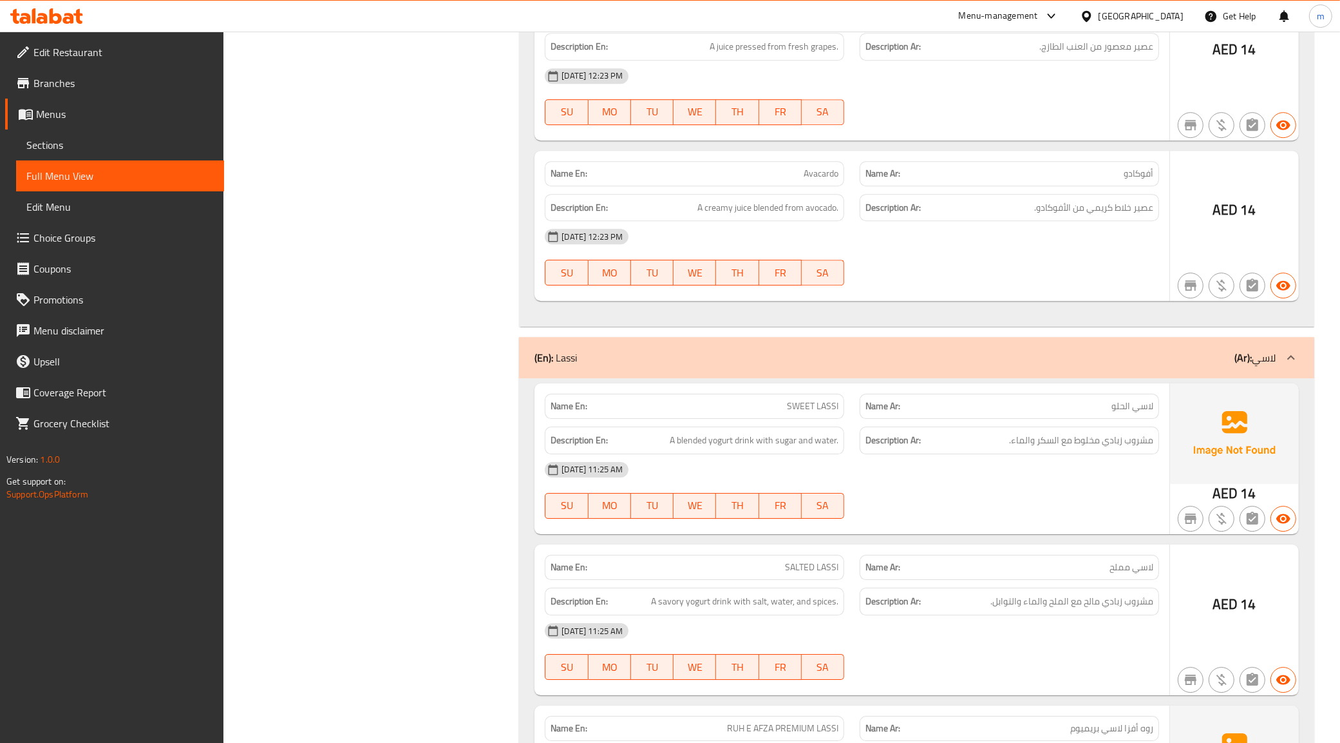
scroll to position [4609, 0]
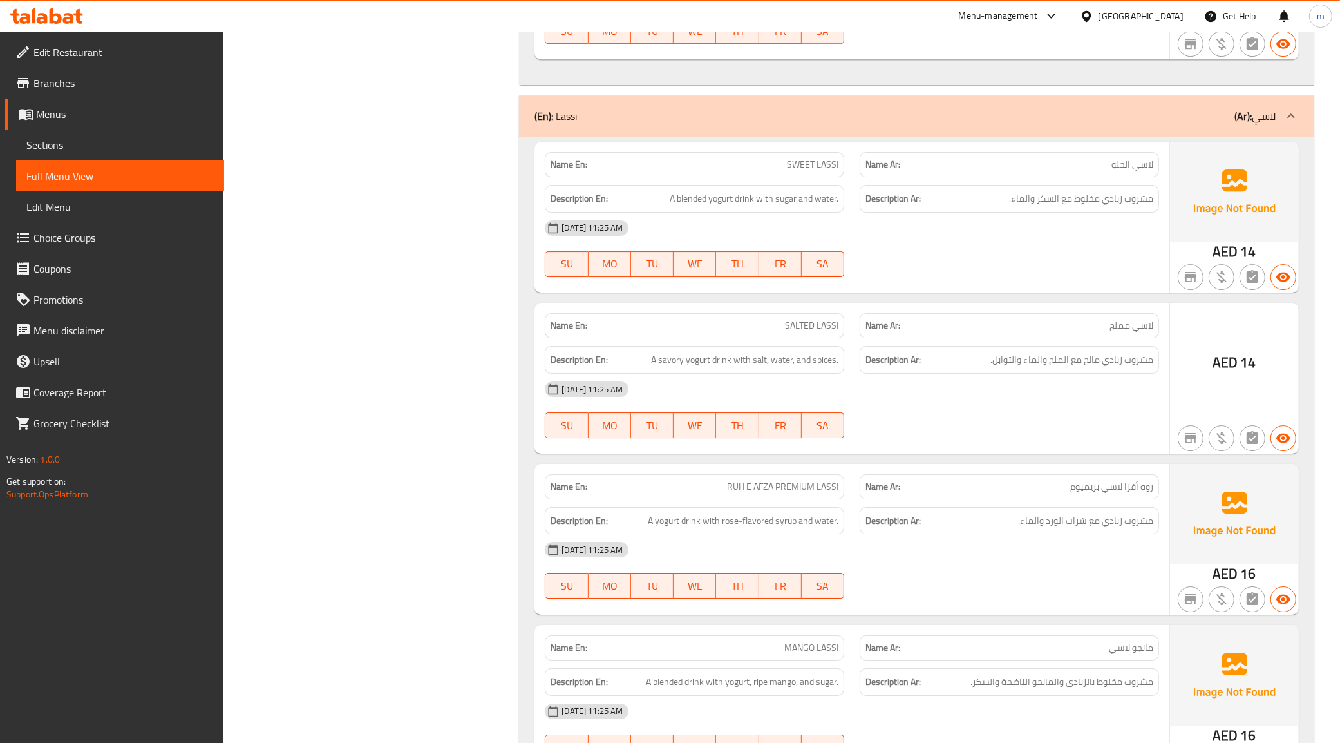
click at [620, 110] on div "(En): Lassi (Ar): لاسي" at bounding box center [905, 115] width 741 height 15
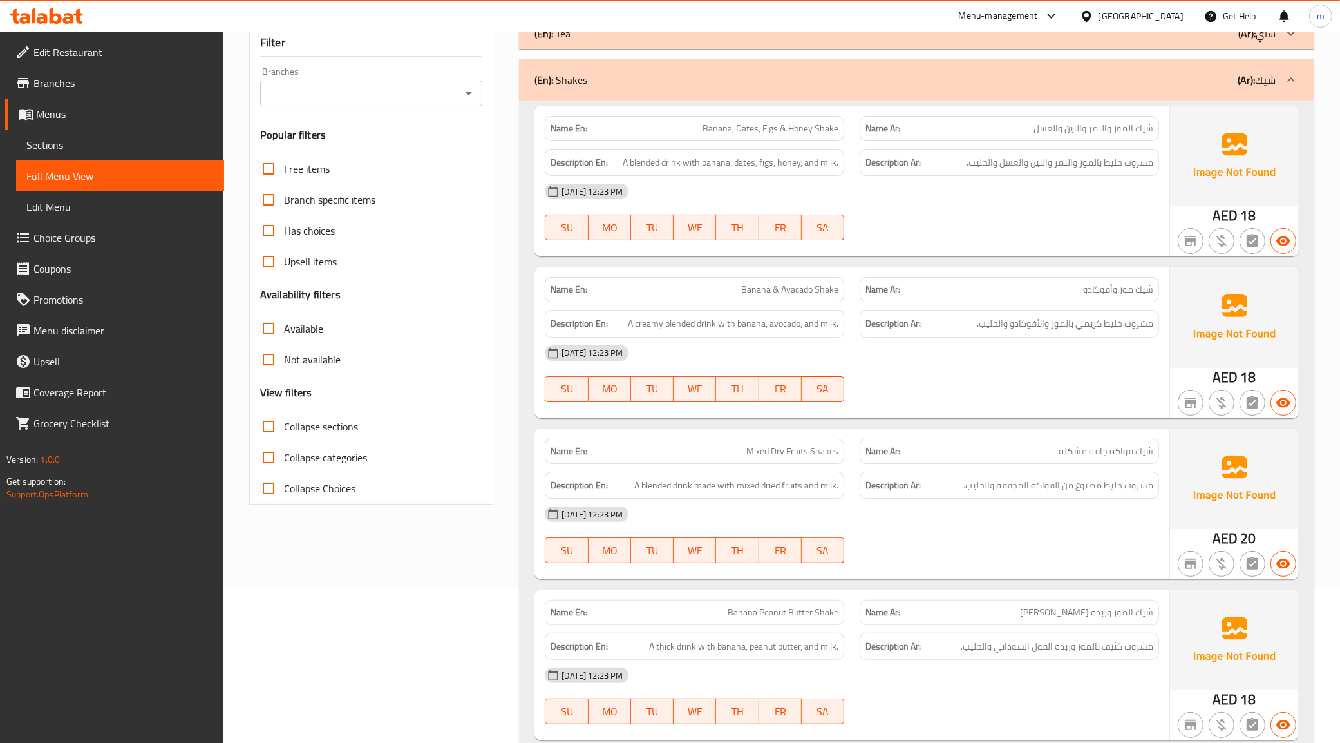
scroll to position [0, 0]
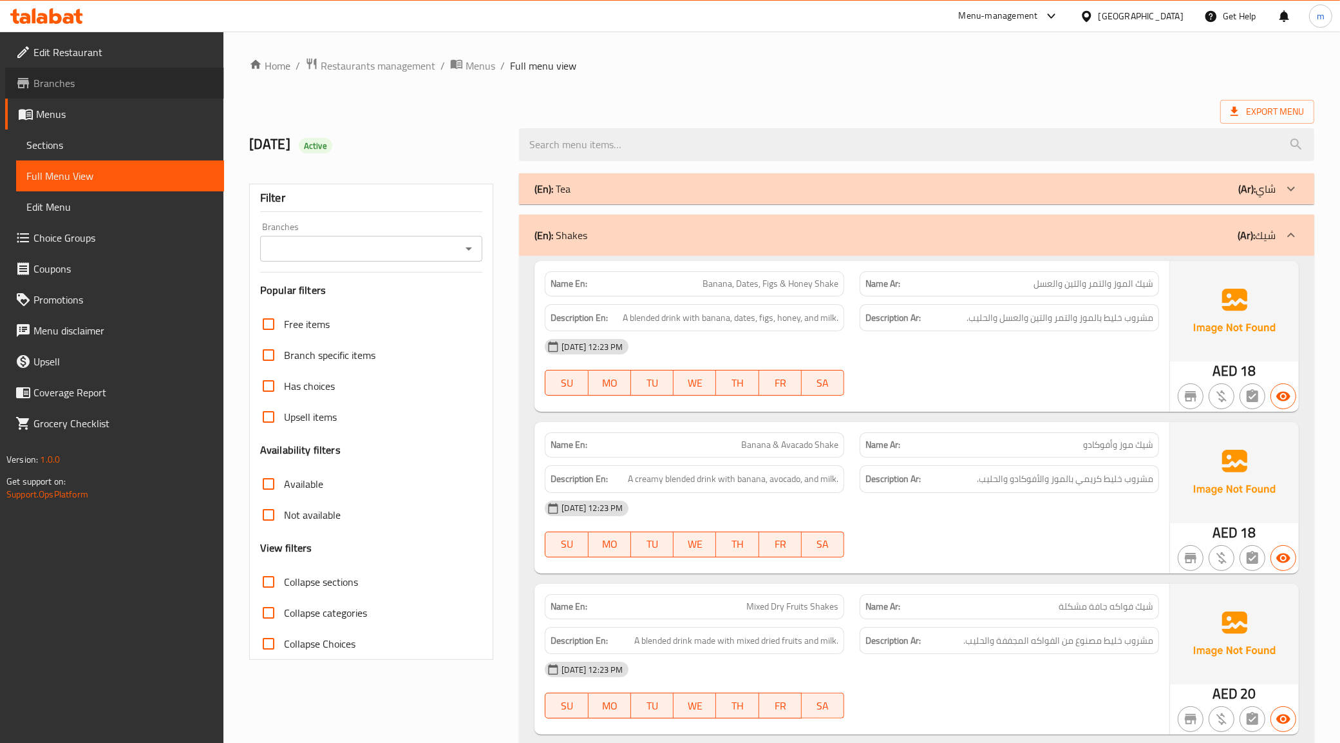
click at [89, 82] on span "Branches" at bounding box center [123, 82] width 180 height 15
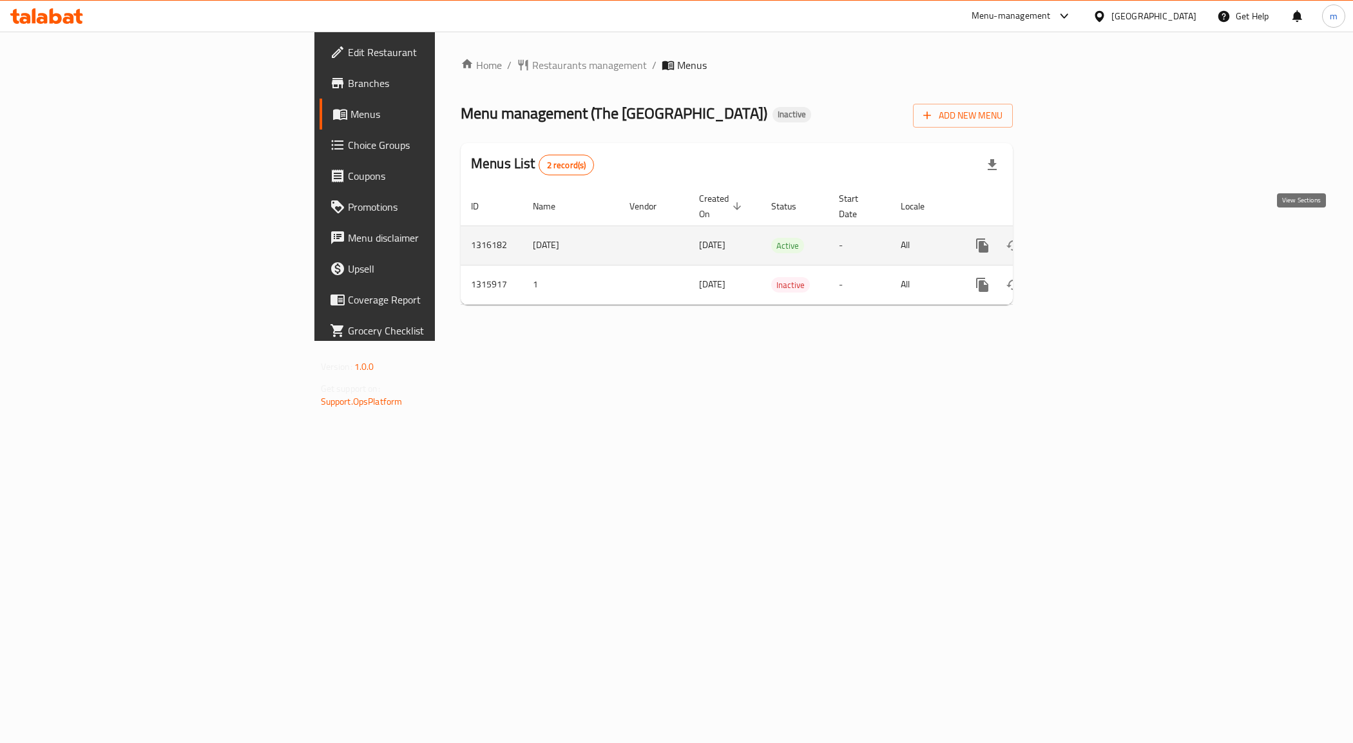
click at [1081, 240] on icon "enhanced table" at bounding box center [1075, 246] width 12 height 12
